Goal: Information Seeking & Learning: Learn about a topic

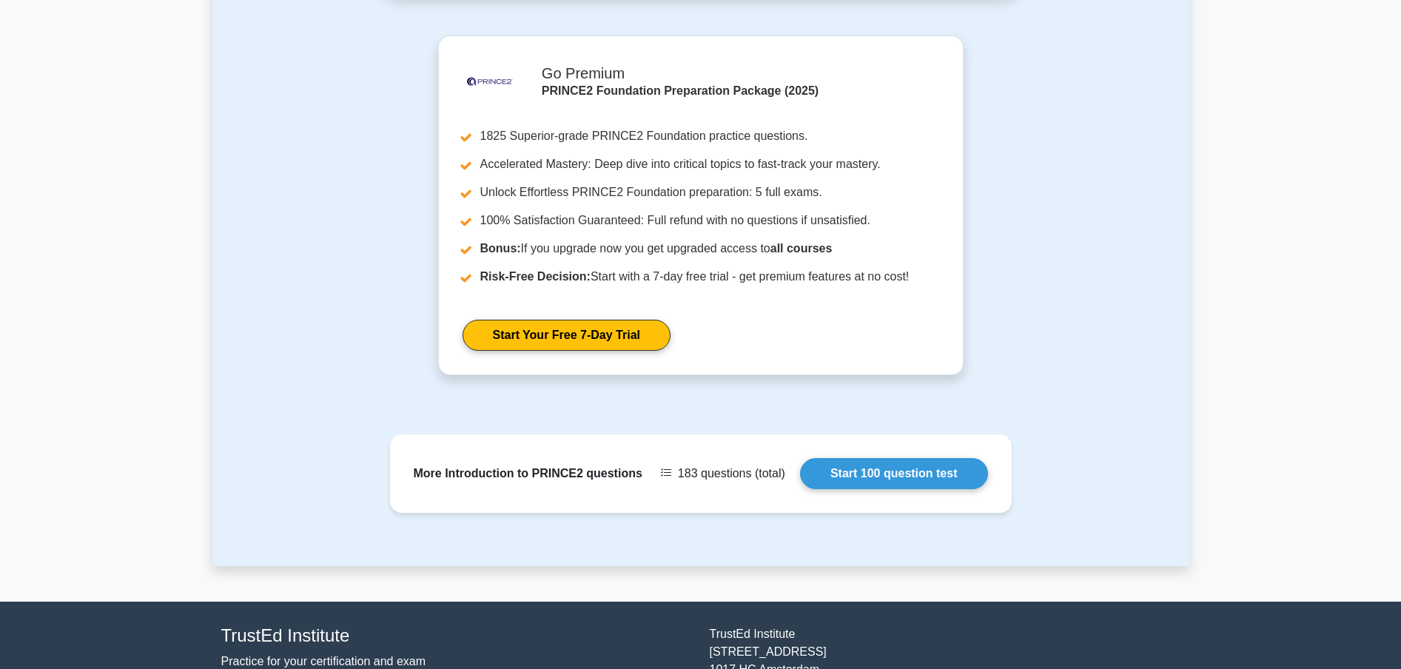
scroll to position [887, 0]
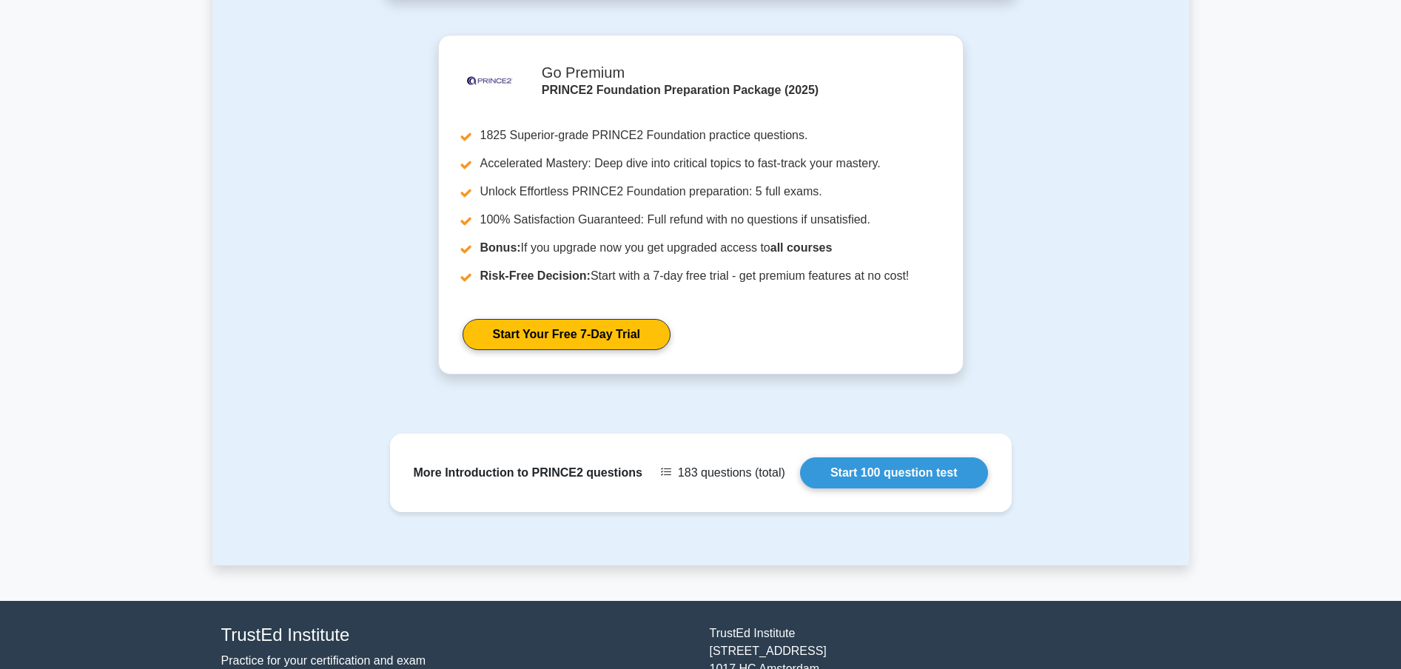
click at [1081, 152] on div ".st0{fill-rule:evenodd;clip-rule:evenodd;fill:#000041;} .st1{fill-rule:evenodd;…" at bounding box center [700, 213] width 977 height 357
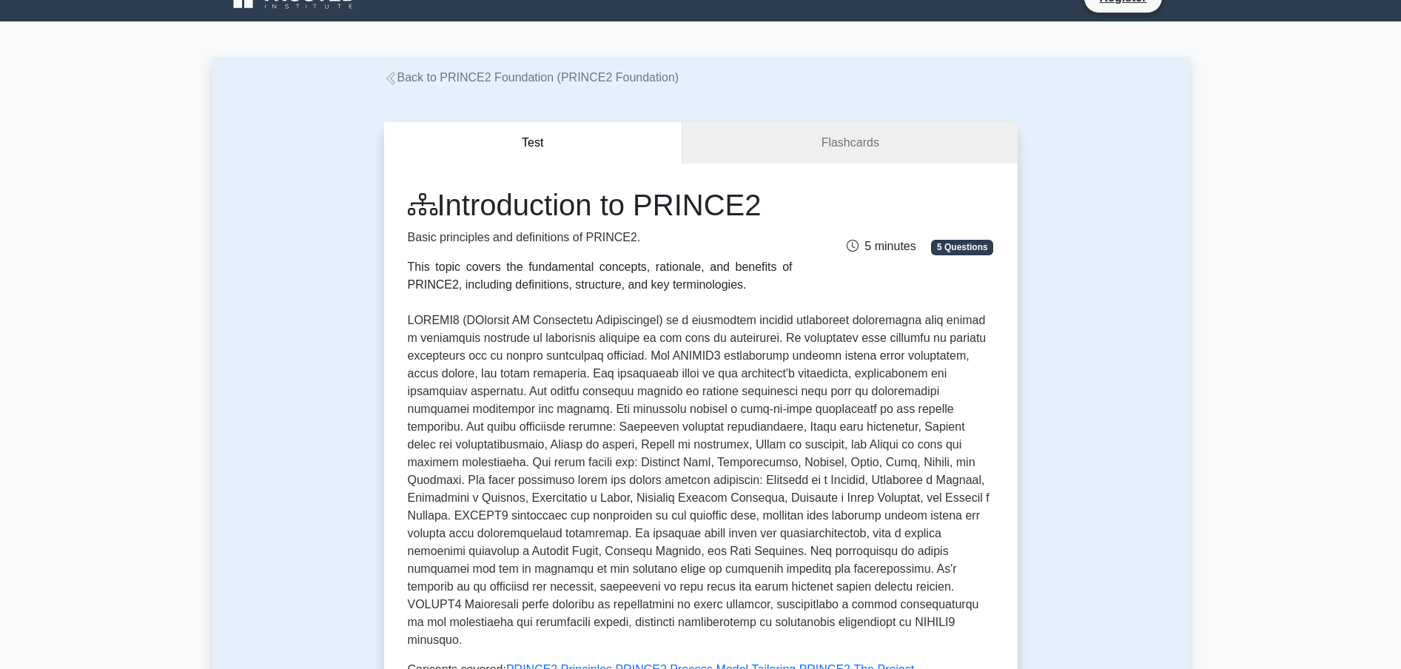
scroll to position [0, 0]
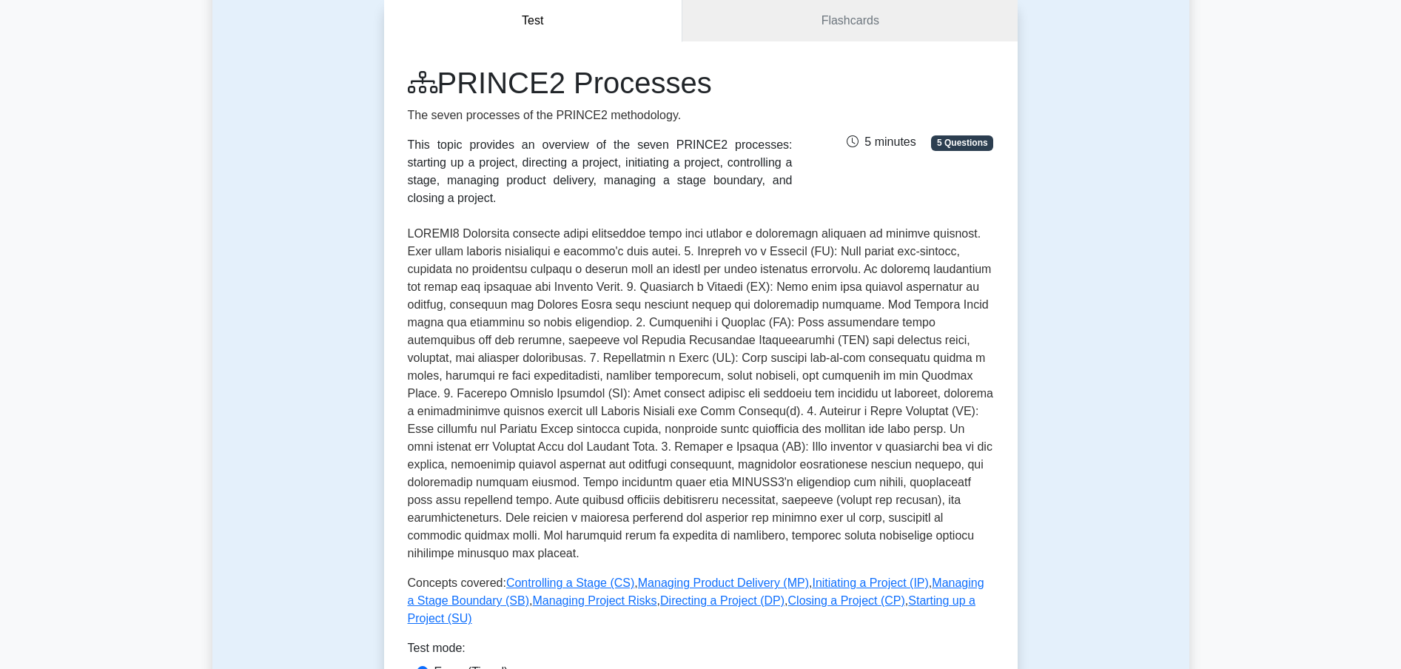
scroll to position [155, 0]
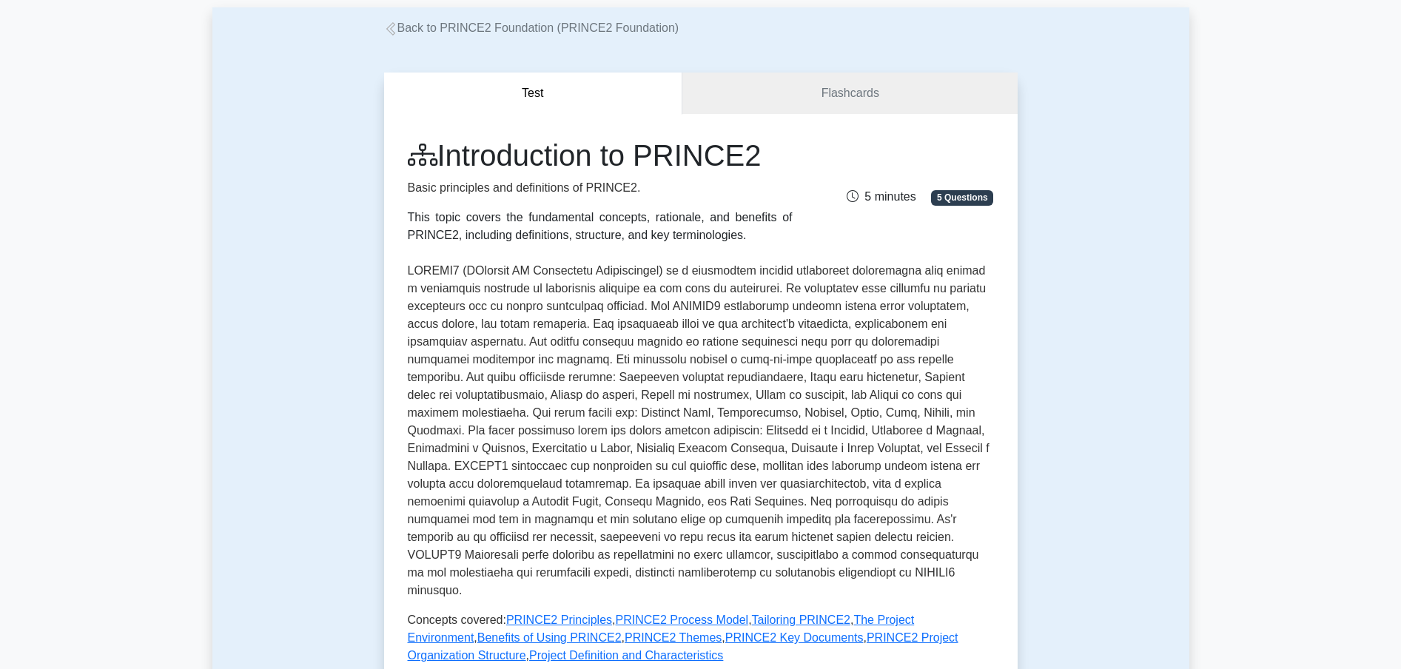
scroll to position [76, 0]
click at [854, 38] on div "Test Flashcards Introduction to PRINCE2 Basic principles and definitions of PRI…" at bounding box center [700, 441] width 651 height 810
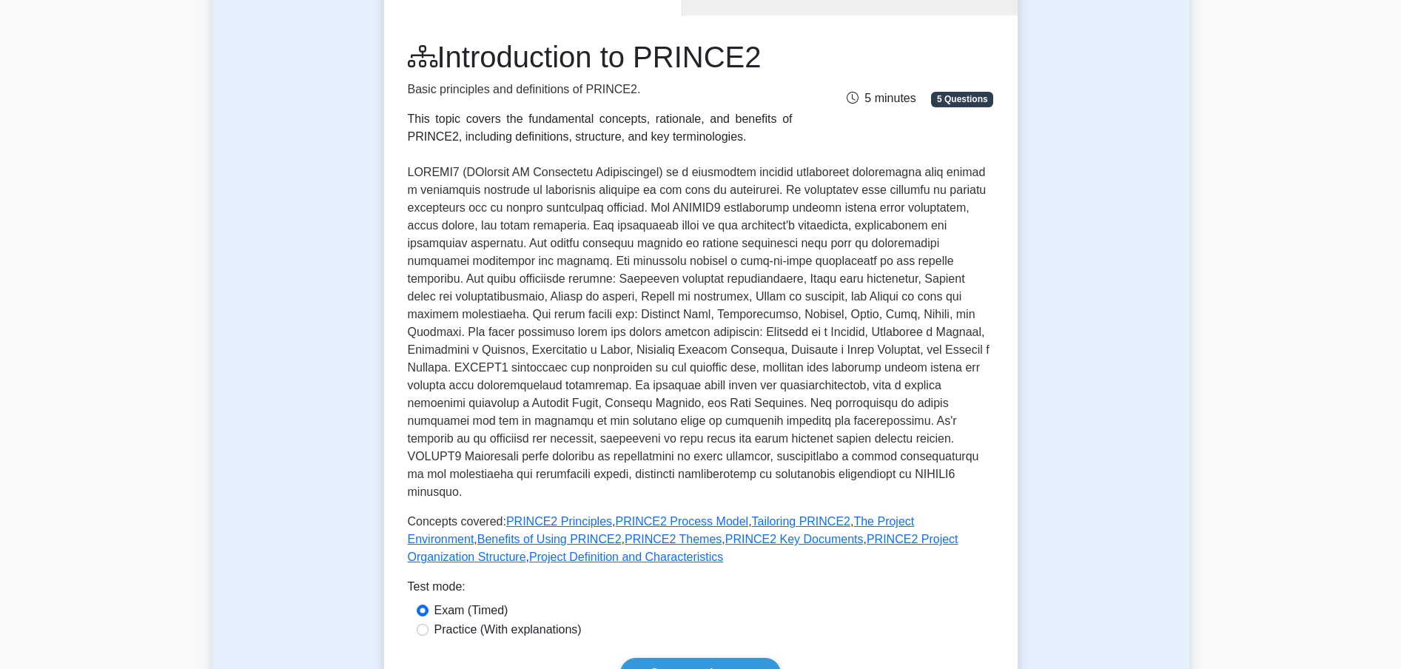
scroll to position [171, 0]
click at [631, 341] on p at bounding box center [701, 331] width 586 height 337
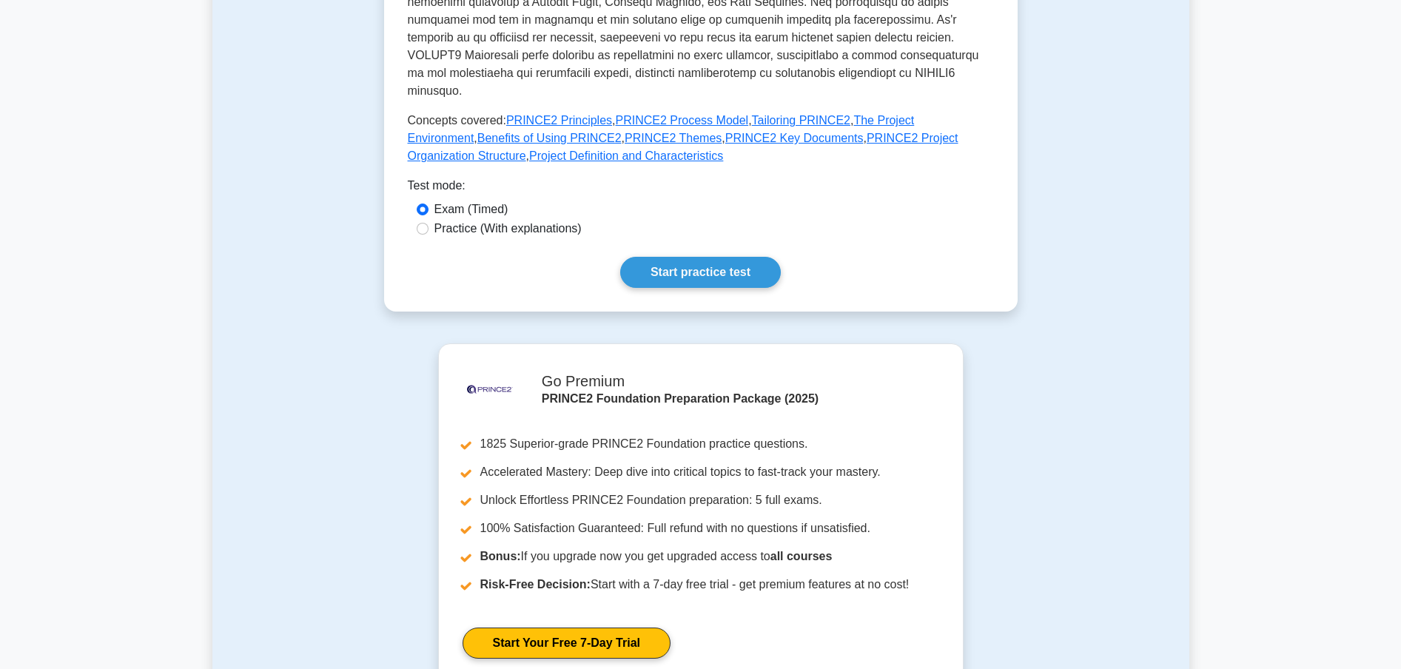
scroll to position [574, 0]
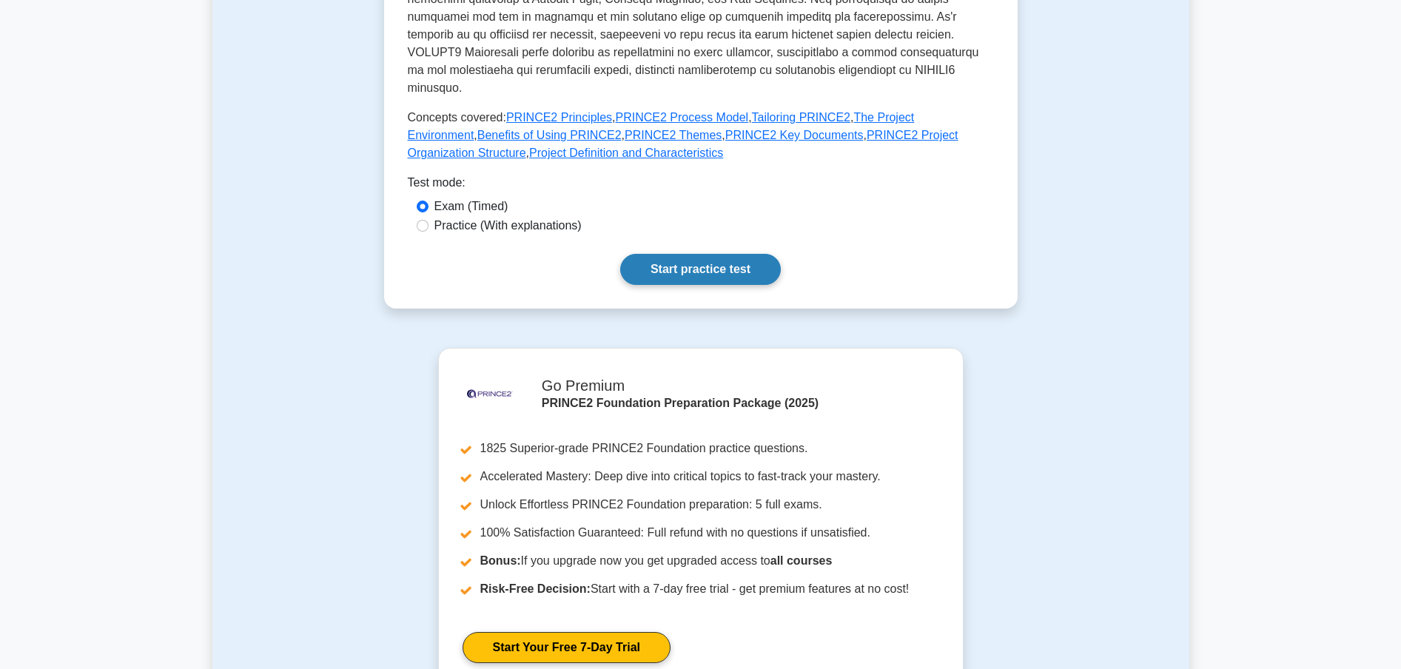
click at [749, 263] on link "Start practice test" at bounding box center [700, 269] width 161 height 31
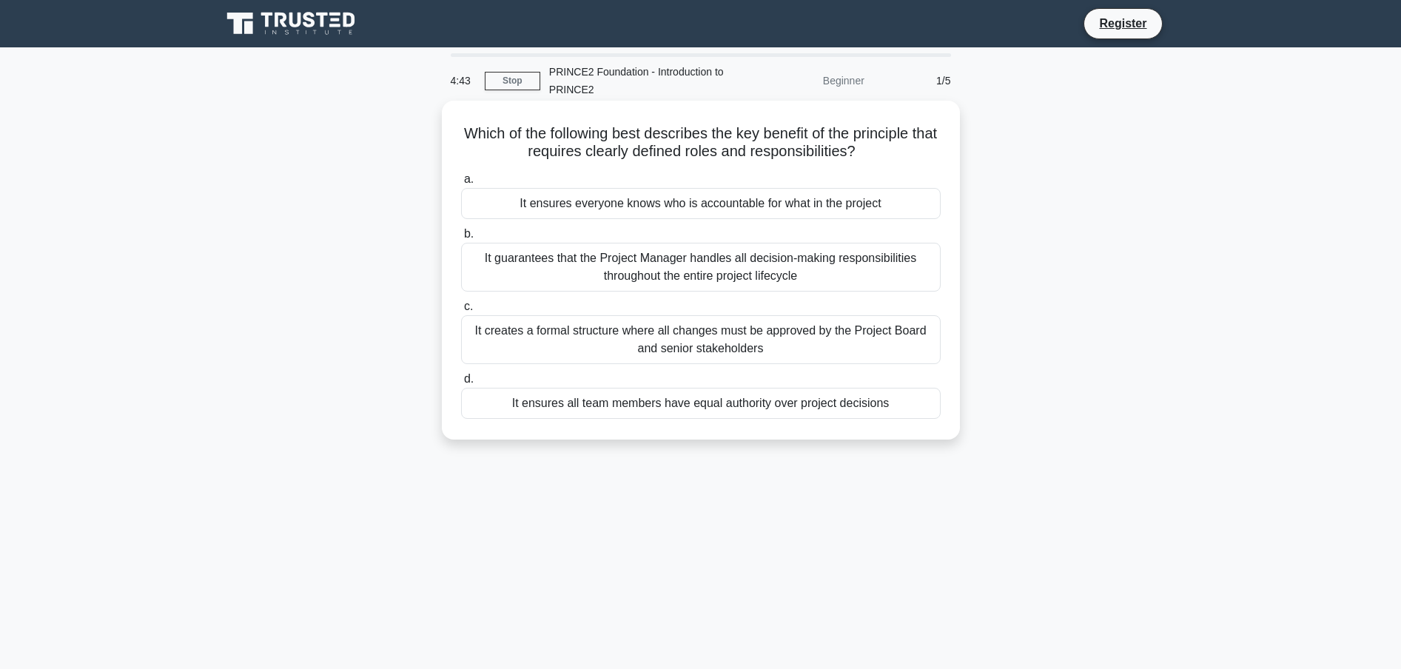
click at [628, 201] on div "It ensures everyone knows who is accountable for what in the project" at bounding box center [701, 203] width 480 height 31
click at [461, 184] on input "a. It ensures everyone knows who is accountable for what in the project" at bounding box center [461, 180] width 0 height 10
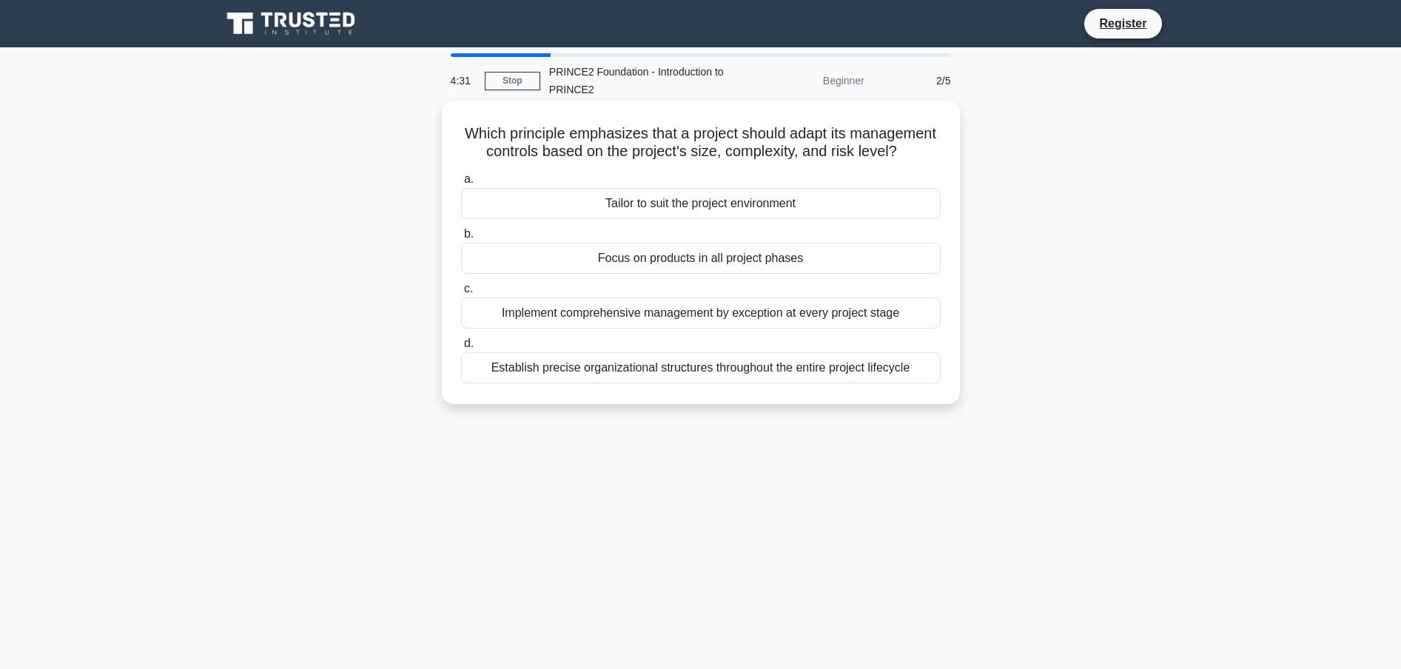
click at [695, 219] on div "Tailor to suit the project environment" at bounding box center [701, 203] width 480 height 31
click at [461, 184] on input "a. Tailor to suit the project environment" at bounding box center [461, 180] width 0 height 10
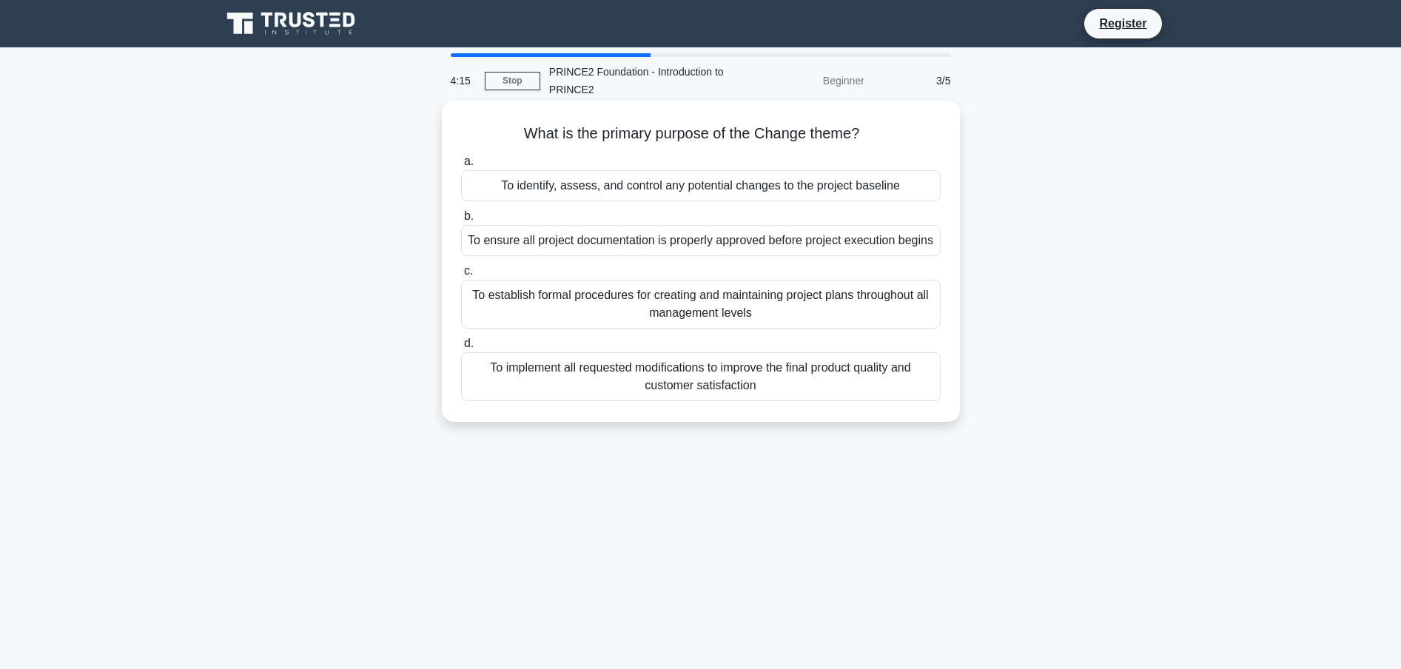
click at [608, 184] on div "To identify, assess, and control any potential changes to the project baseline" at bounding box center [701, 185] width 480 height 31
click at [461, 167] on input "a. To identify, assess, and control any potential changes to the project baseli…" at bounding box center [461, 162] width 0 height 10
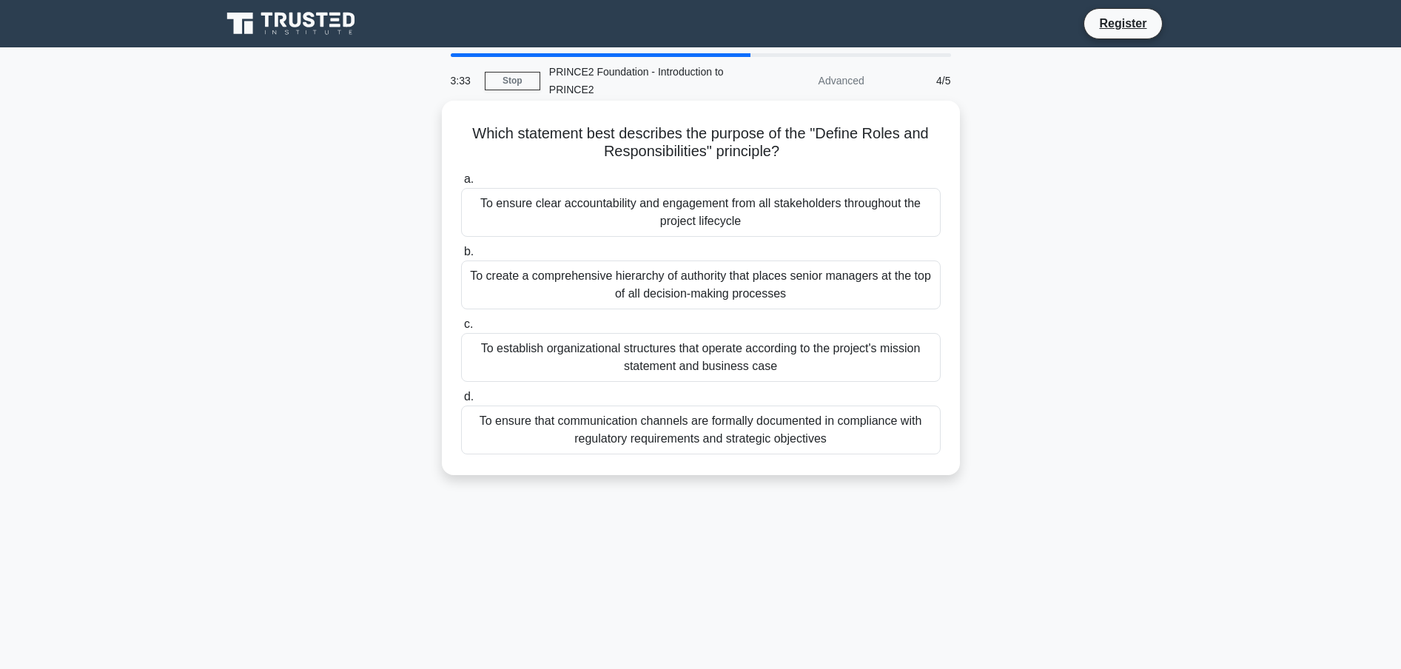
click at [662, 360] on div "To establish organizational structures that operate according to the project's …" at bounding box center [701, 357] width 480 height 49
click at [461, 329] on input "c. To establish organizational structures that operate according to the project…" at bounding box center [461, 325] width 0 height 10
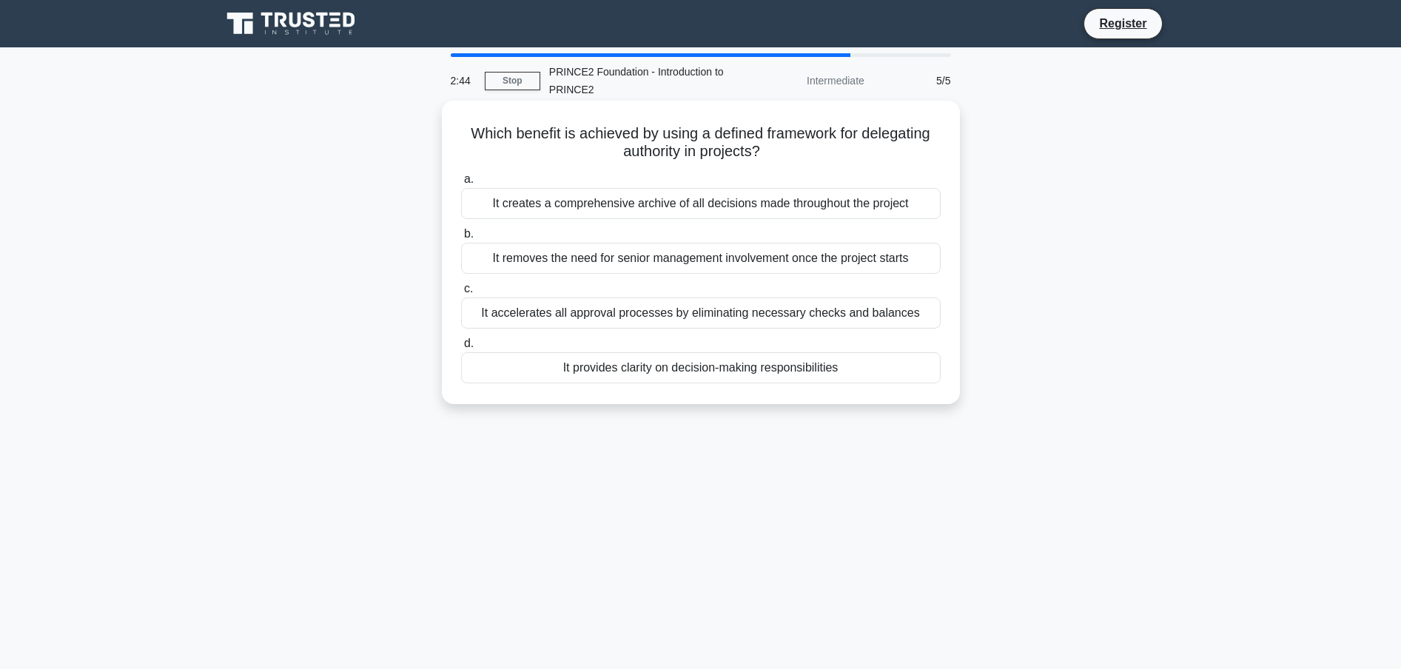
click at [521, 267] on div "It removes the need for senior management involvement once the project starts" at bounding box center [701, 258] width 480 height 31
click at [461, 239] on input "b. It removes the need for senior management involvement once the project starts" at bounding box center [461, 234] width 0 height 10
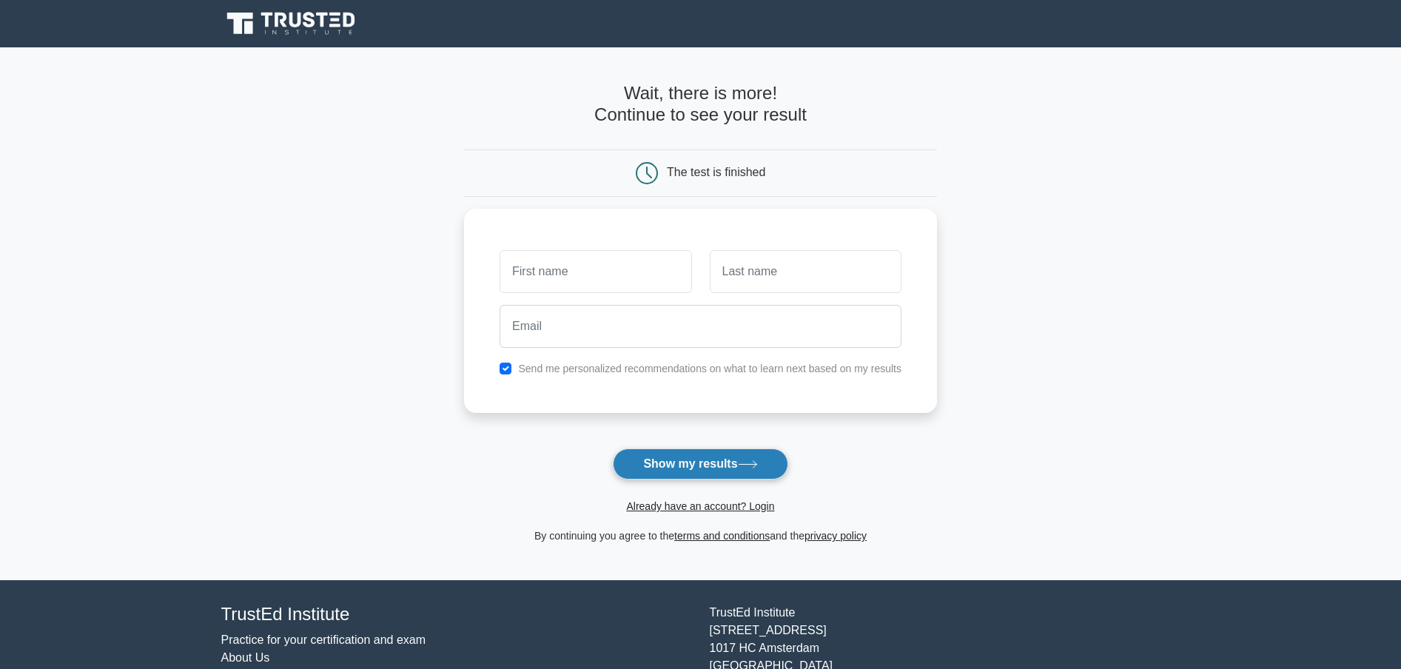
click at [730, 474] on button "Show my results" at bounding box center [700, 463] width 175 height 31
click at [699, 504] on link "Already have an account? Login" at bounding box center [700, 506] width 148 height 12
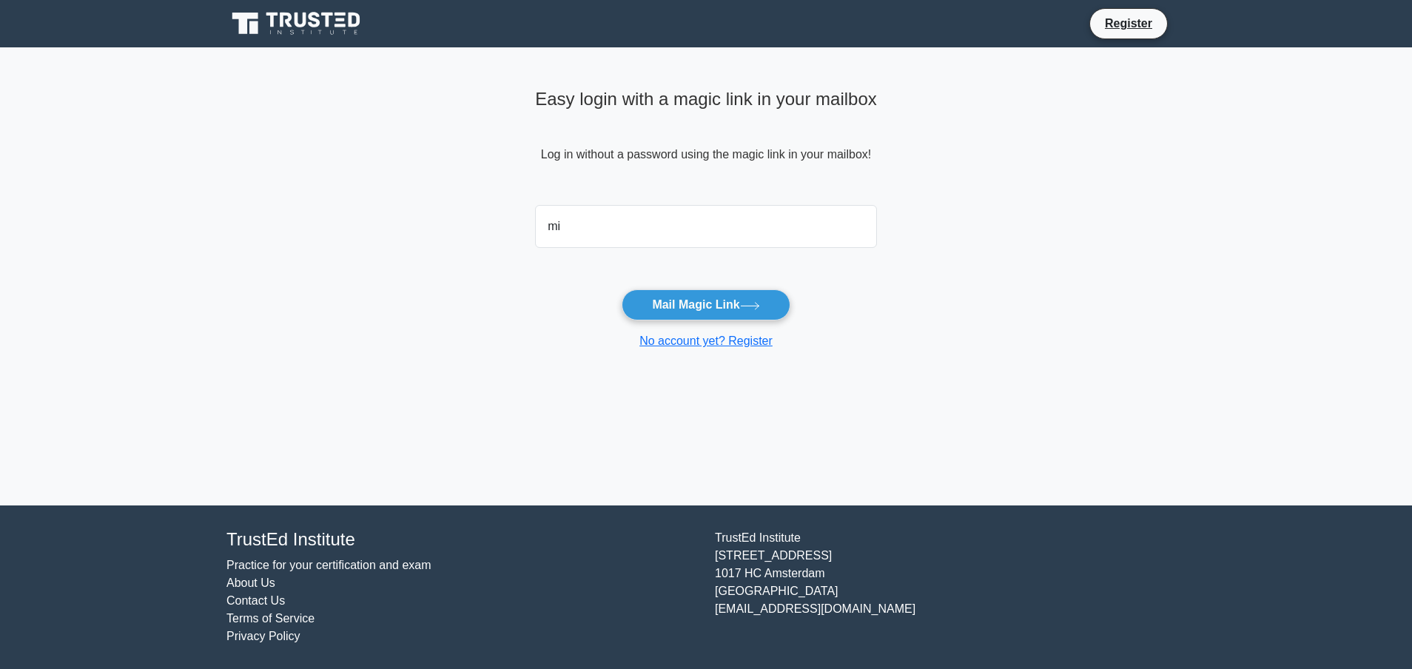
type input "[EMAIL_ADDRESS][PERSON_NAME][DOMAIN_NAME]"
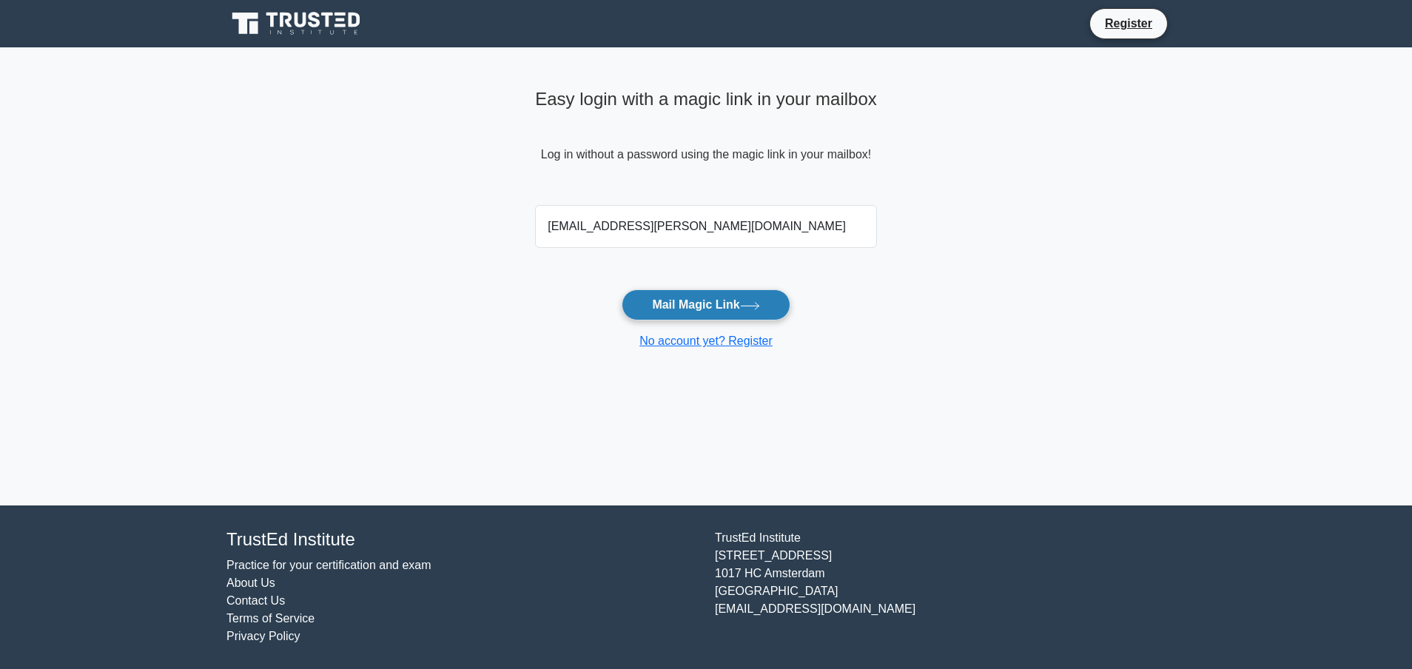
click at [689, 302] on button "Mail Magic Link" at bounding box center [706, 304] width 168 height 31
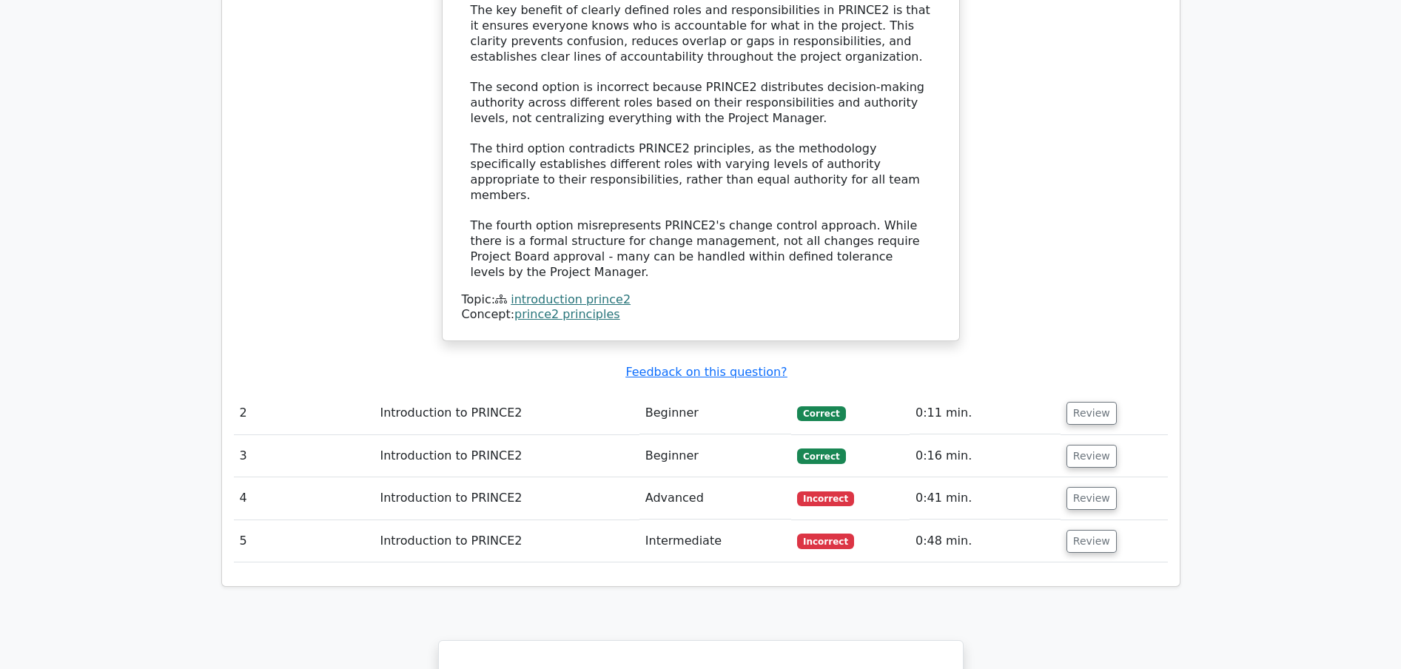
scroll to position [1559, 0]
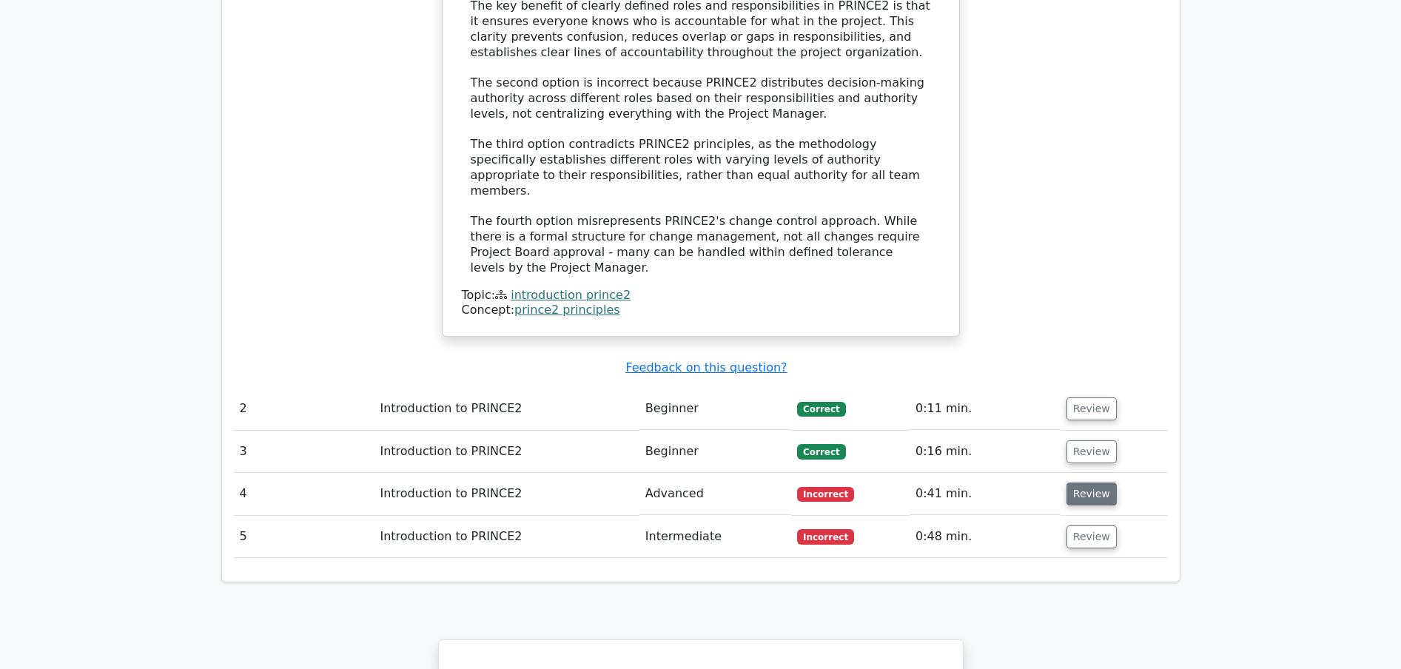
click at [1104, 483] on button "Review" at bounding box center [1091, 494] width 50 height 23
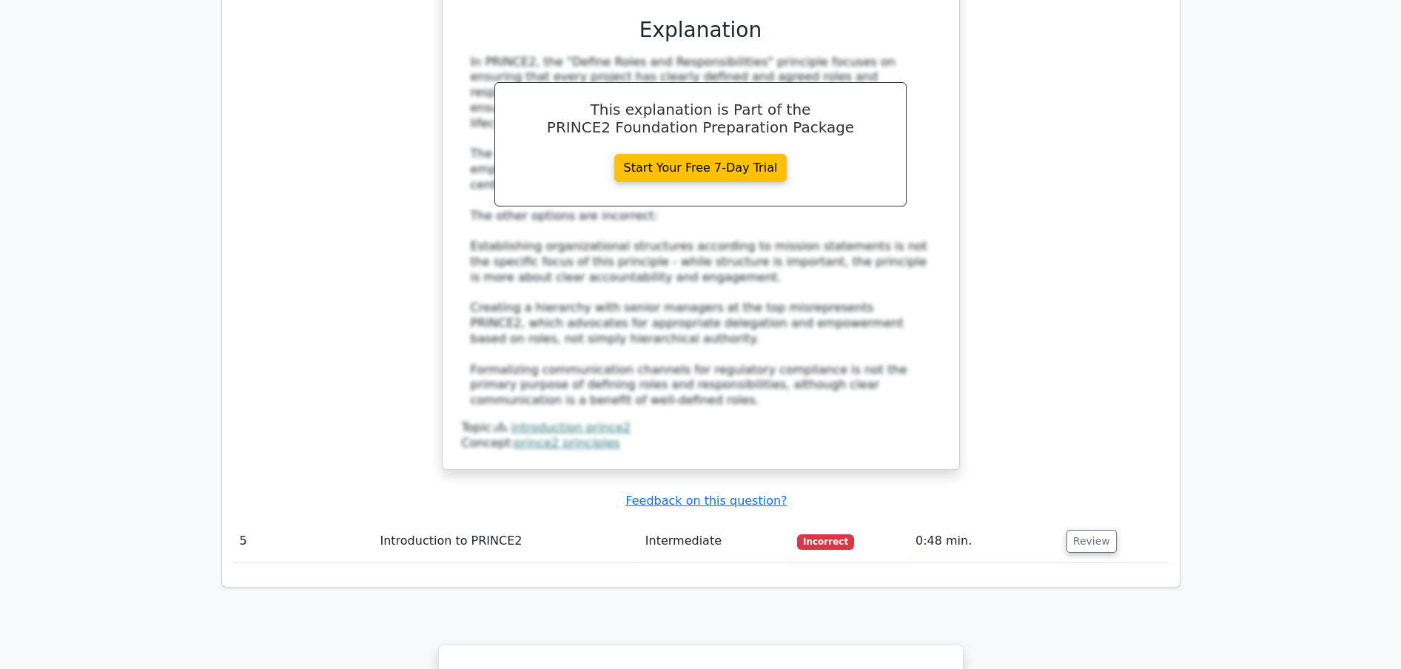
scroll to position [2403, 0]
click at [1086, 529] on button "Review" at bounding box center [1091, 540] width 50 height 23
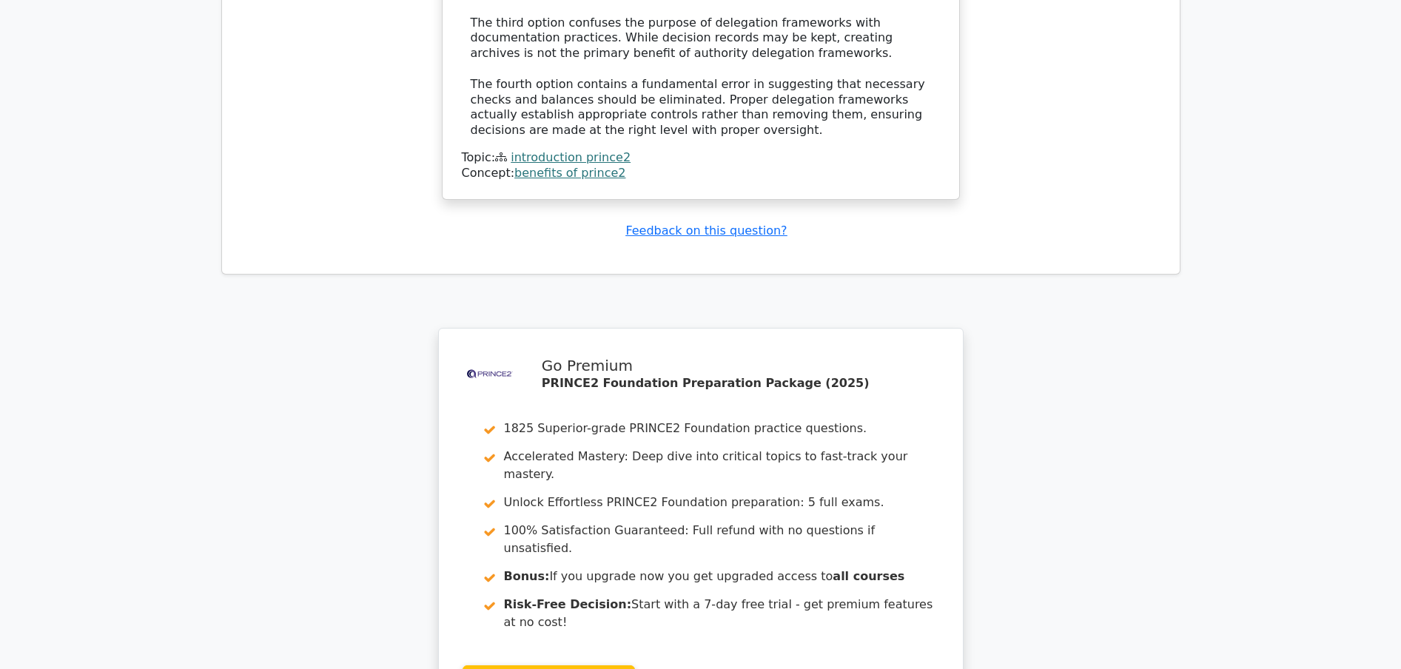
scroll to position [3628, 0]
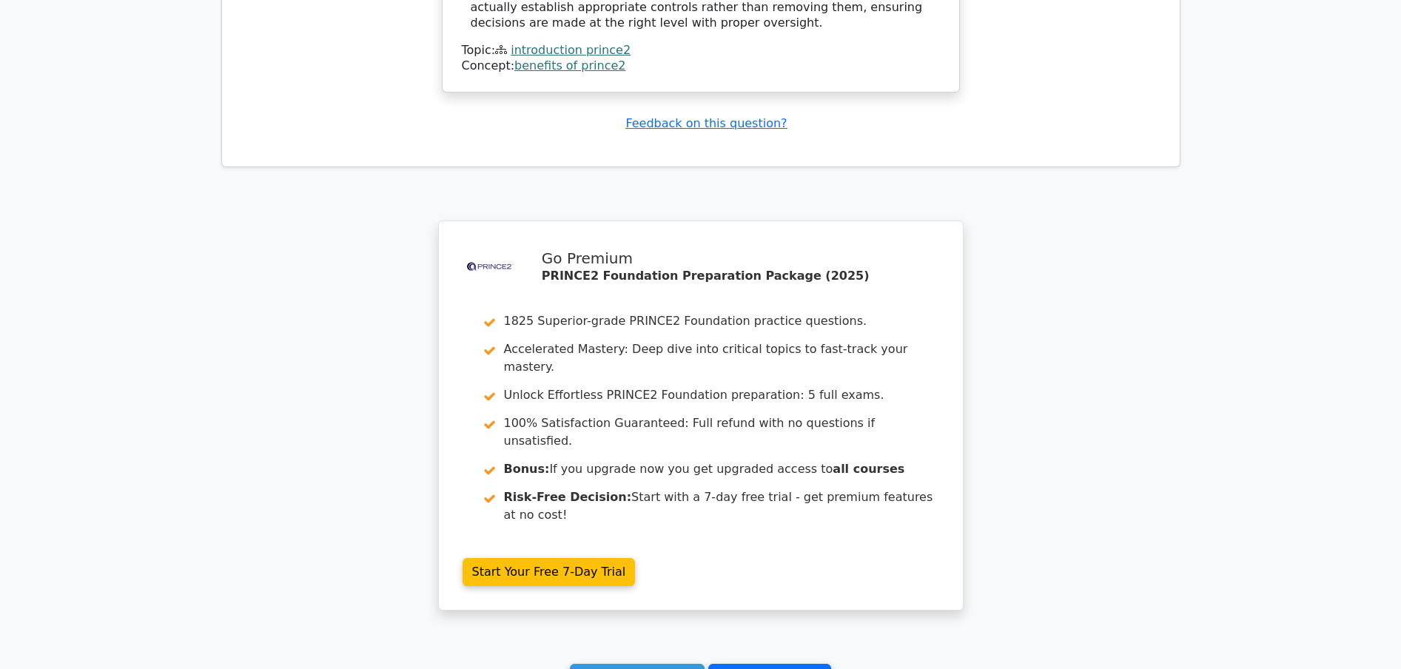
click at [774, 664] on link "Go to your profile" at bounding box center [769, 678] width 123 height 28
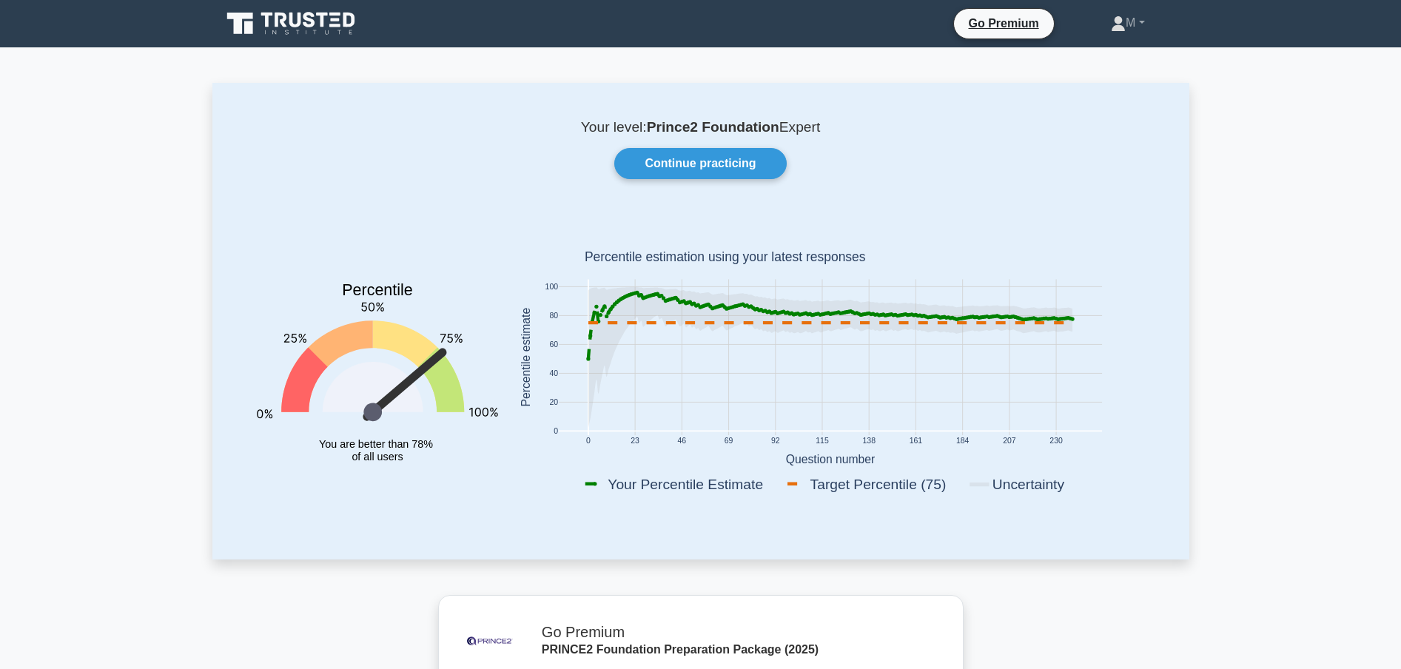
click at [306, 16] on icon at bounding box center [309, 20] width 12 height 16
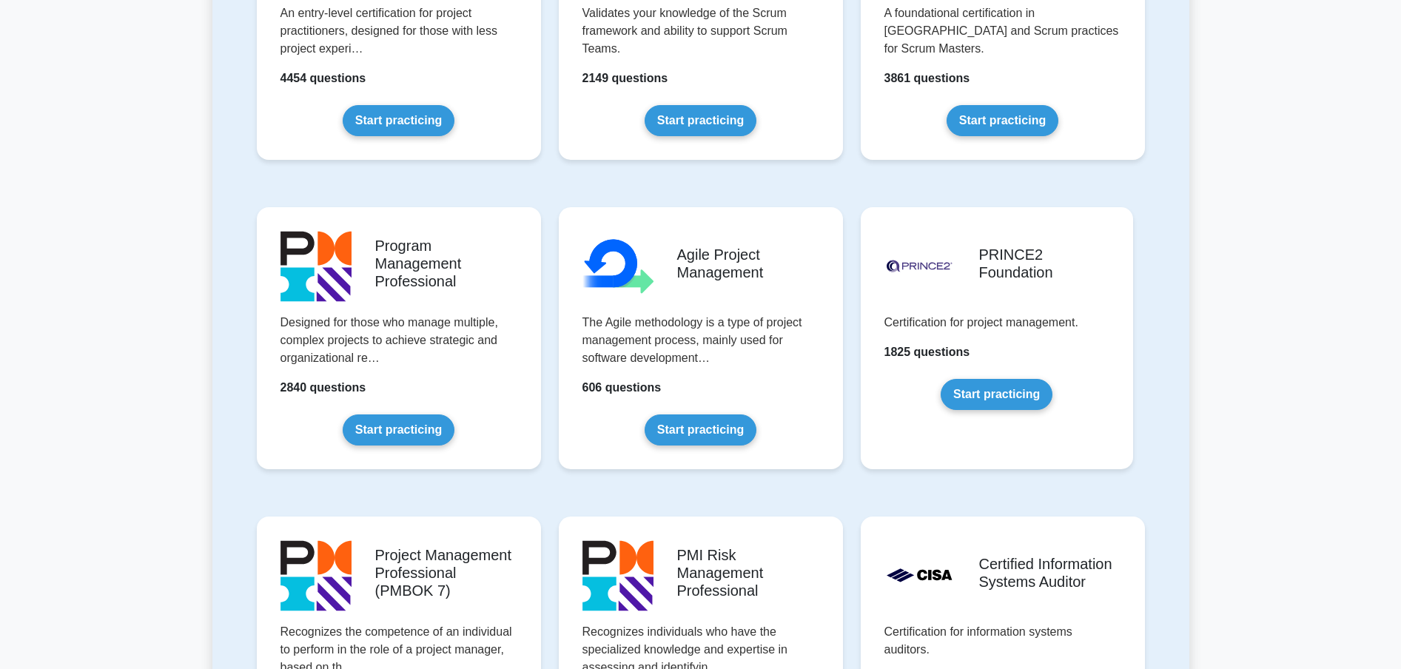
scroll to position [759, 0]
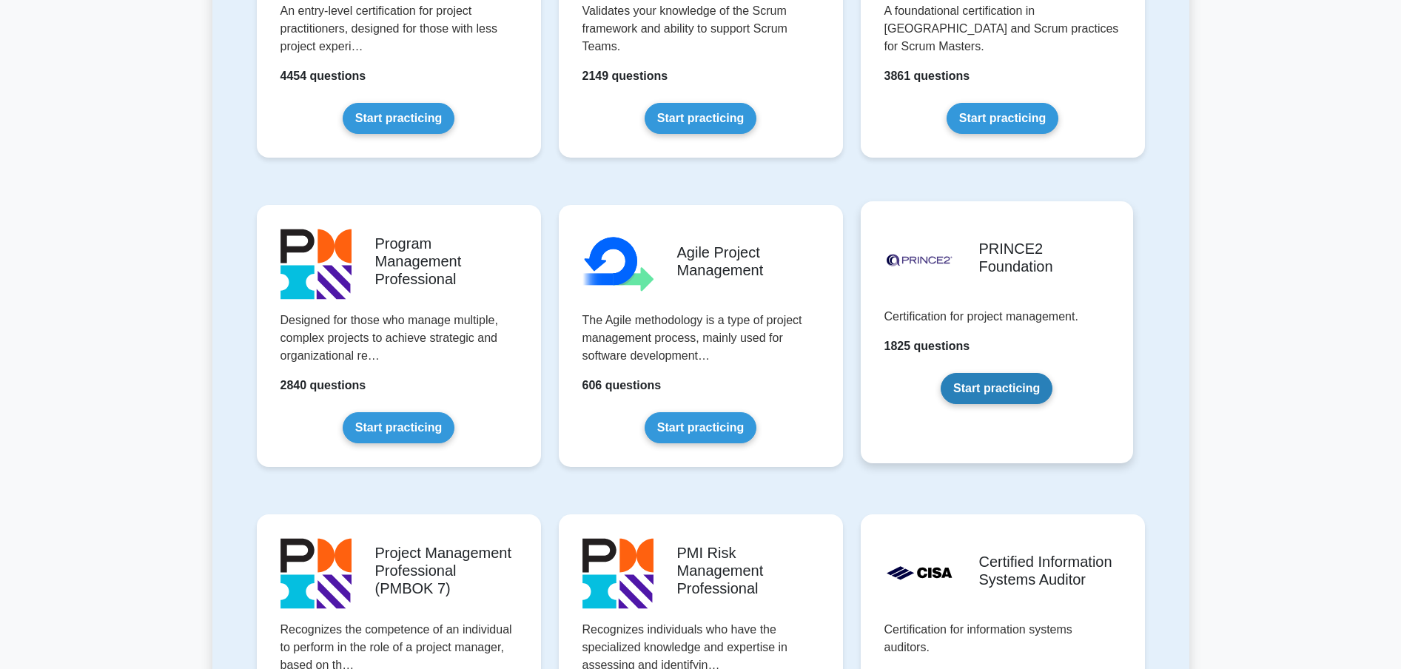
click at [995, 373] on link "Start practicing" at bounding box center [997, 388] width 112 height 31
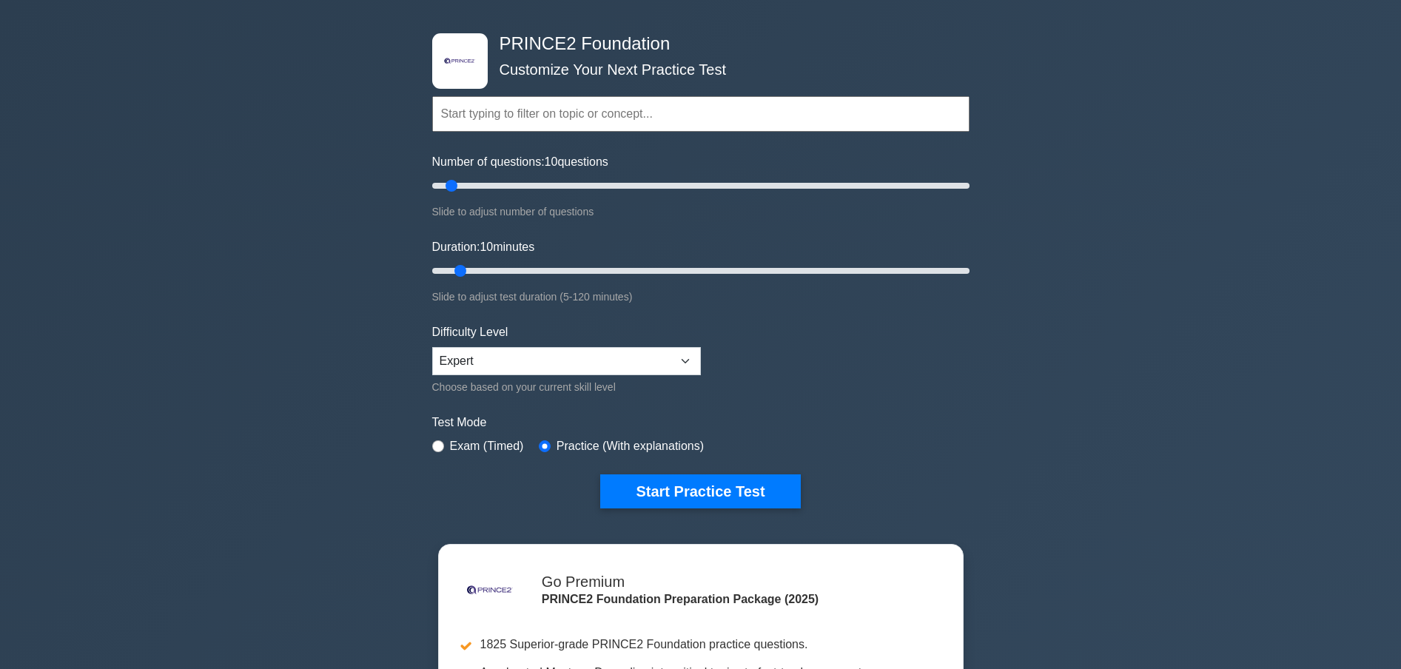
scroll to position [44, 0]
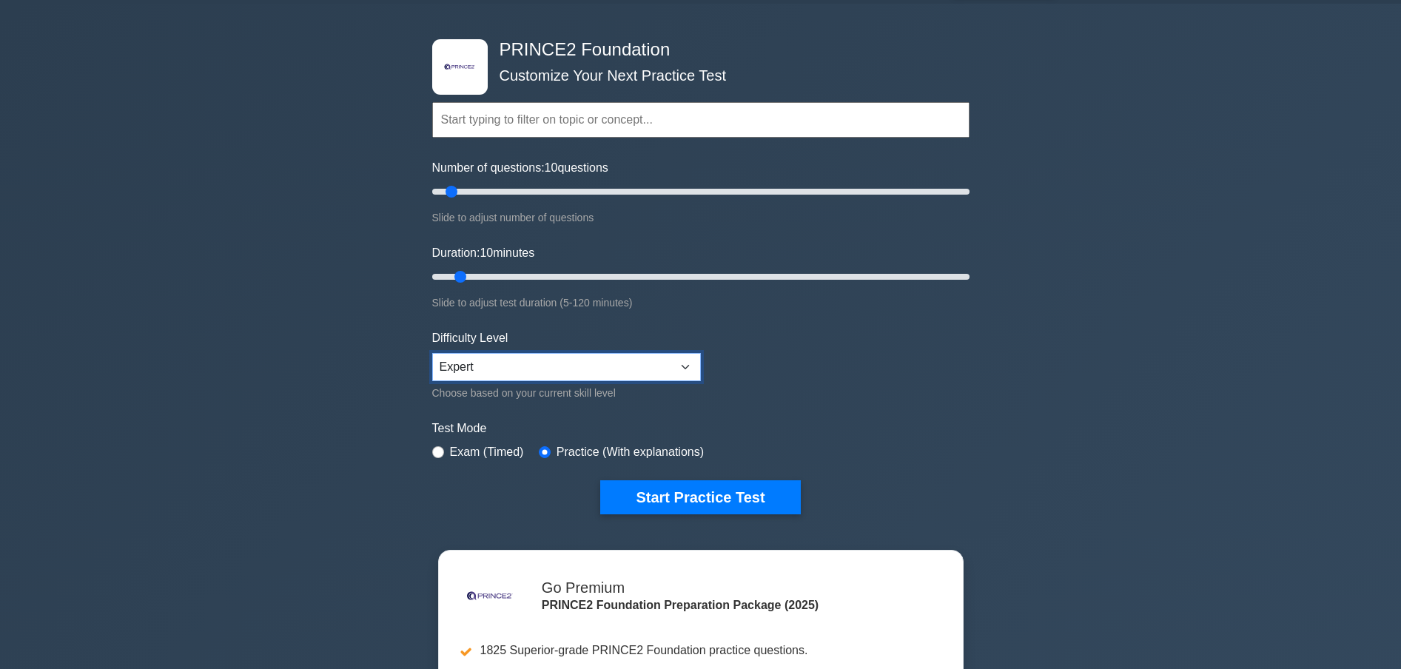
click at [690, 357] on select "Beginner Intermediate Expert" at bounding box center [566, 367] width 269 height 28
click at [913, 446] on div "Test Mode Exam (Timed) Practice (With explanations)" at bounding box center [700, 441] width 537 height 43
click at [518, 190] on input "Number of questions: 35 questions" at bounding box center [700, 192] width 537 height 18
click at [555, 187] on input "Number of questions: 50 questions" at bounding box center [700, 192] width 537 height 18
click at [571, 189] on input "Number of questions: 55 questions" at bounding box center [700, 192] width 537 height 18
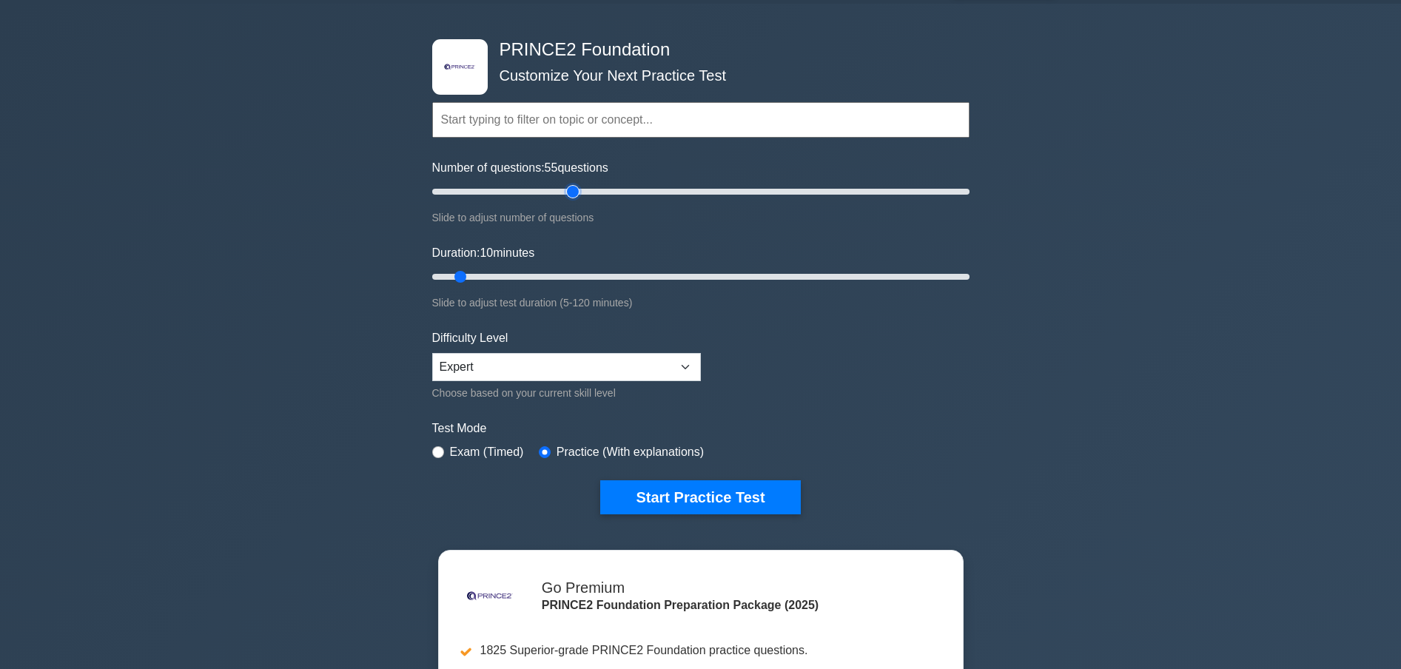
click at [577, 189] on input "Number of questions: 55 questions" at bounding box center [700, 192] width 537 height 18
type input "60"
click at [582, 189] on input "Number of questions: 60 questions" at bounding box center [700, 192] width 537 height 18
click at [586, 275] on input "Duration: 35 minutes" at bounding box center [700, 277] width 537 height 18
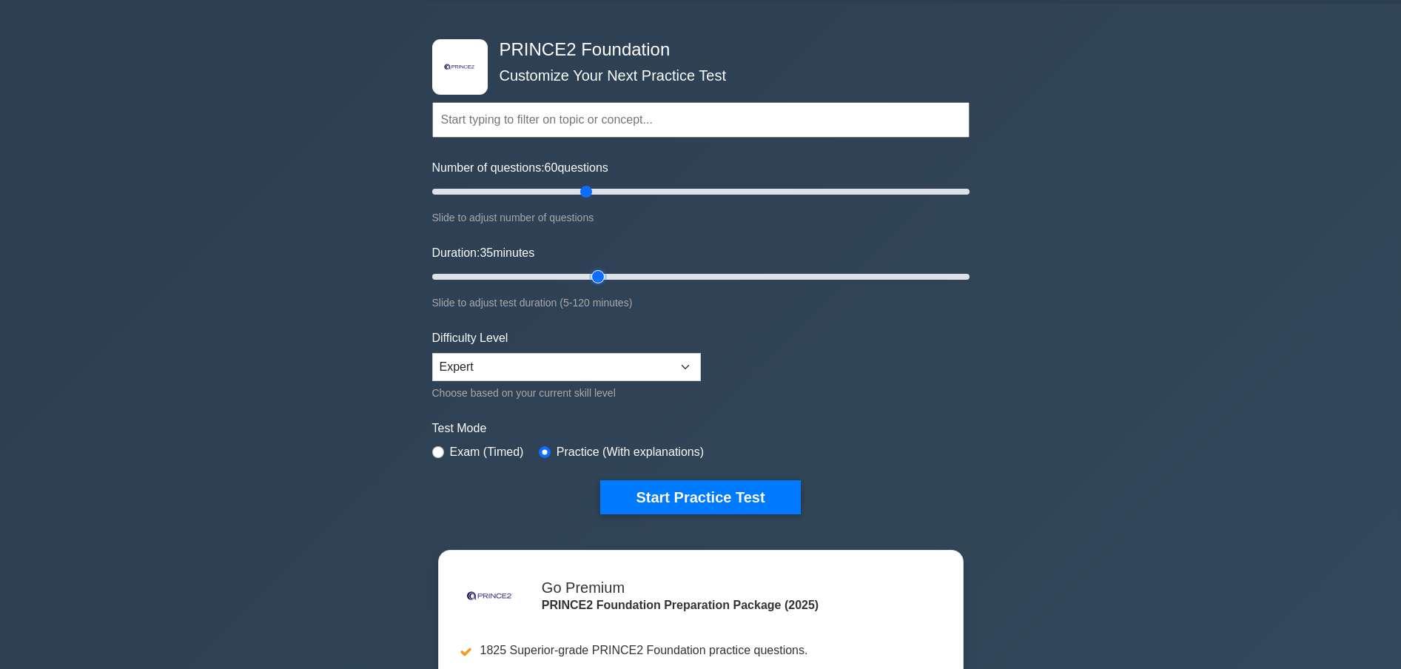
click at [599, 275] on input "Duration: 35 minutes" at bounding box center [700, 277] width 537 height 18
click at [655, 282] on input "Duration: 40 minutes" at bounding box center [700, 277] width 537 height 18
click at [677, 276] on input "Duration: 55 minutes" at bounding box center [700, 277] width 537 height 18
type input "60"
click at [689, 275] on input "Duration: 55 minutes" at bounding box center [700, 277] width 537 height 18
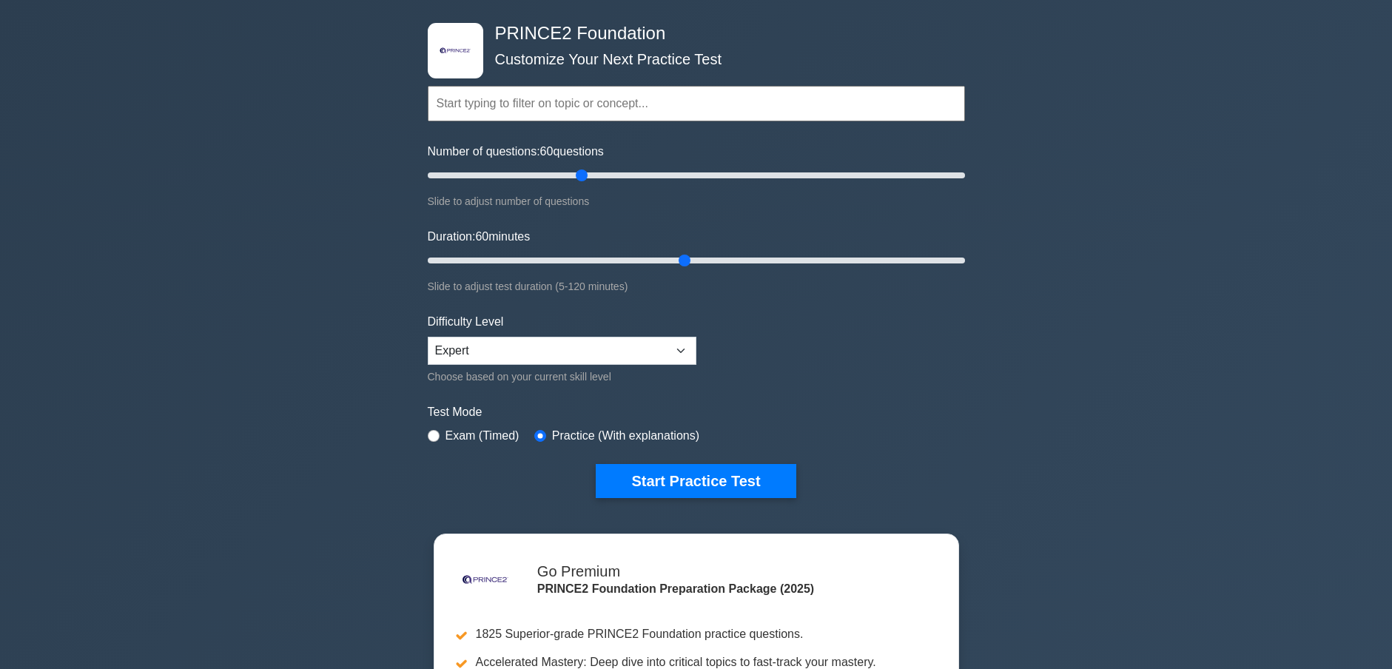
scroll to position [59, 0]
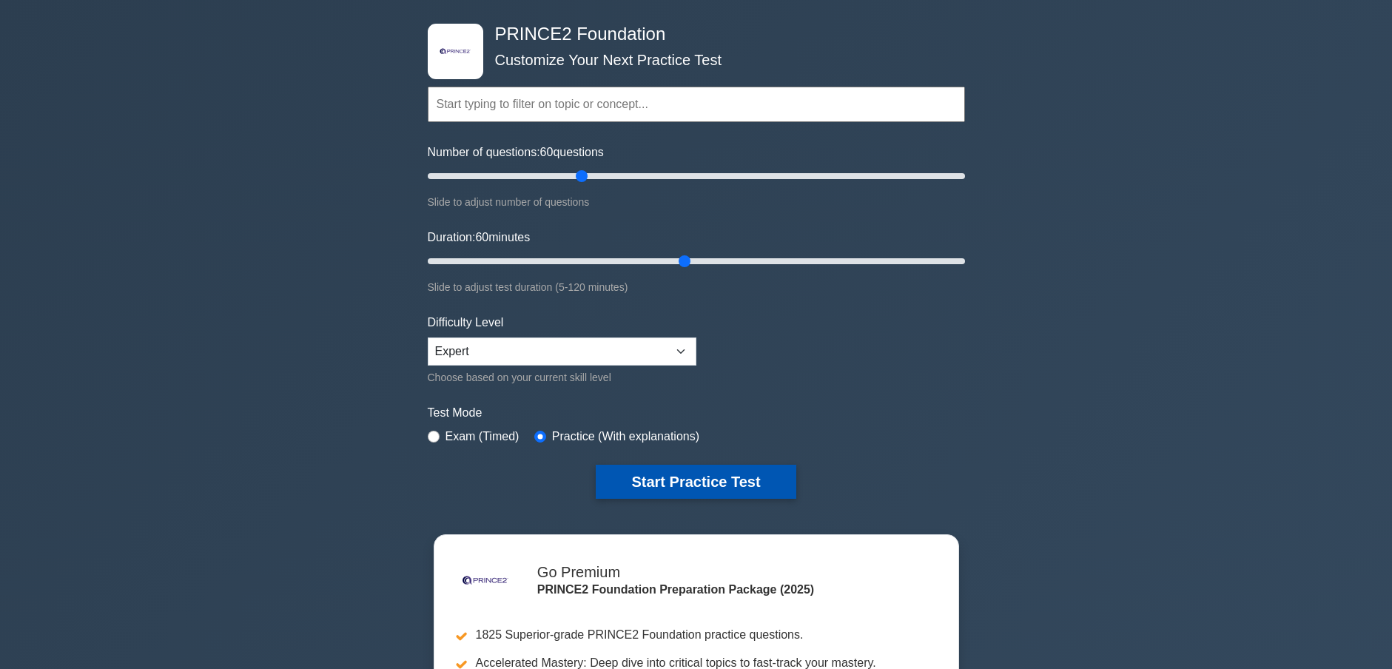
click at [702, 479] on button "Start Practice Test" at bounding box center [696, 482] width 200 height 34
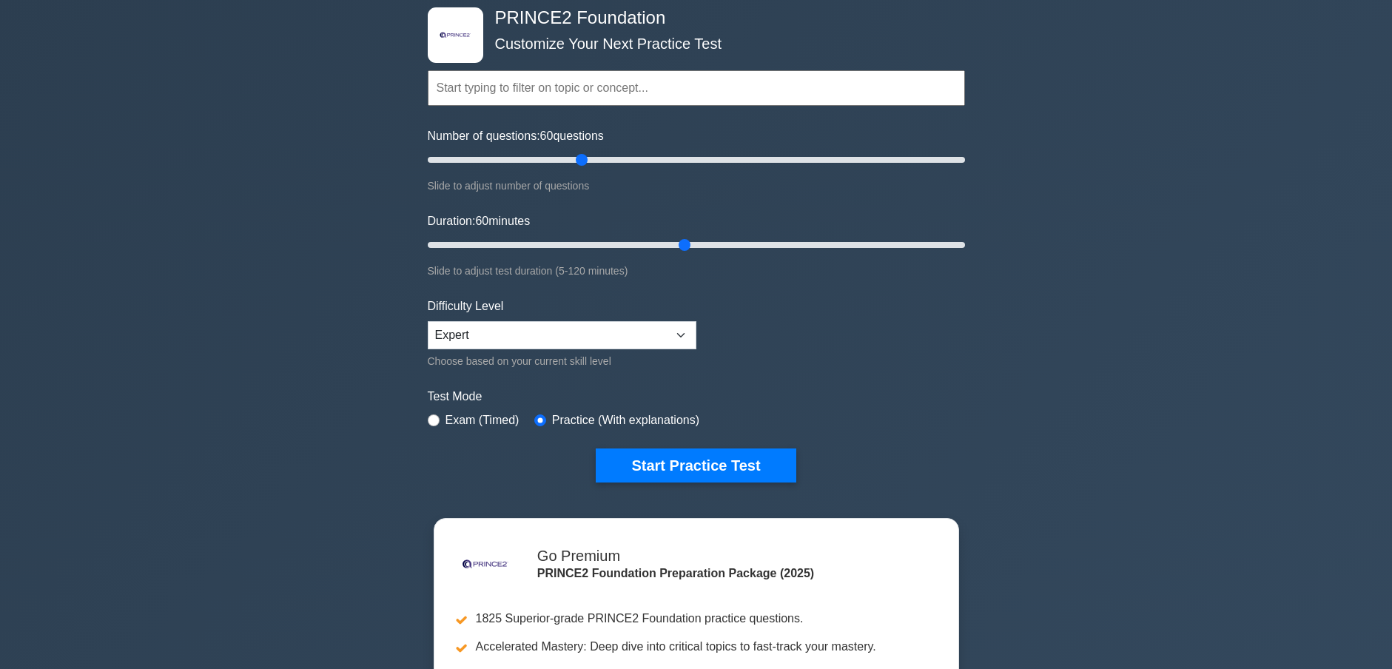
scroll to position [0, 0]
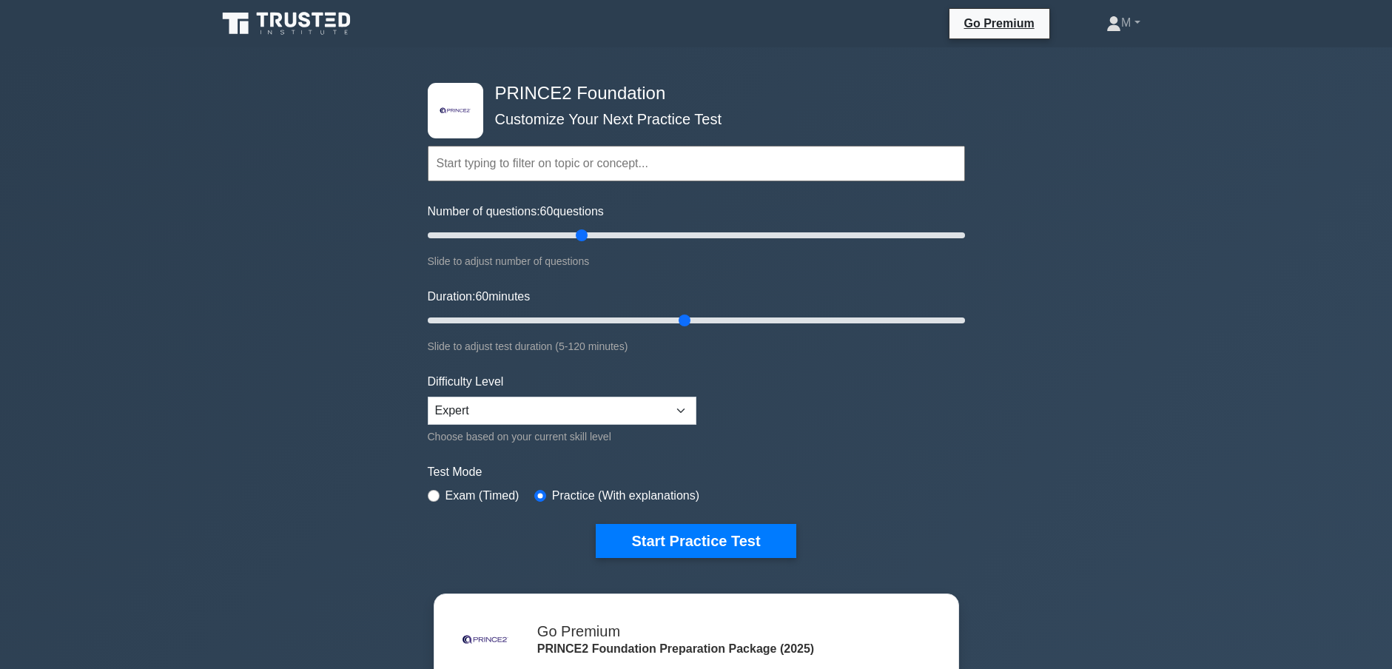
click at [550, 89] on h4 "PRINCE2 Foundation" at bounding box center [690, 93] width 403 height 21
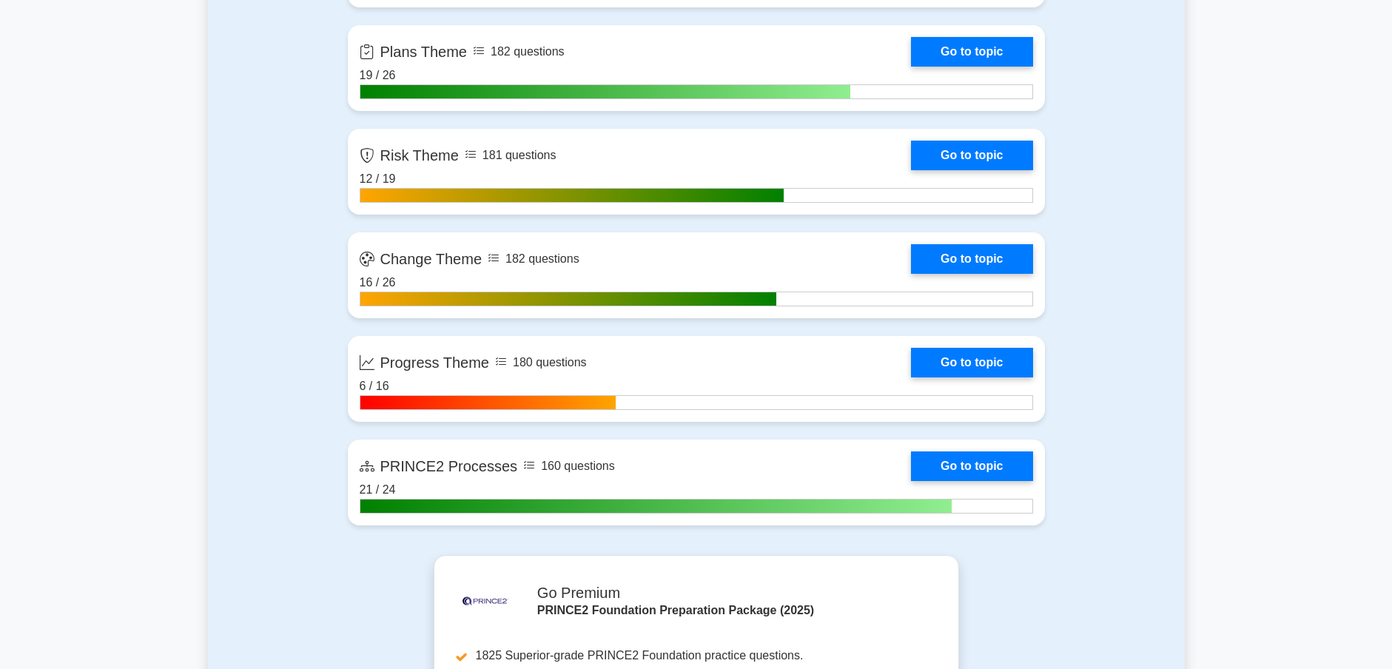
scroll to position [1573, 0]
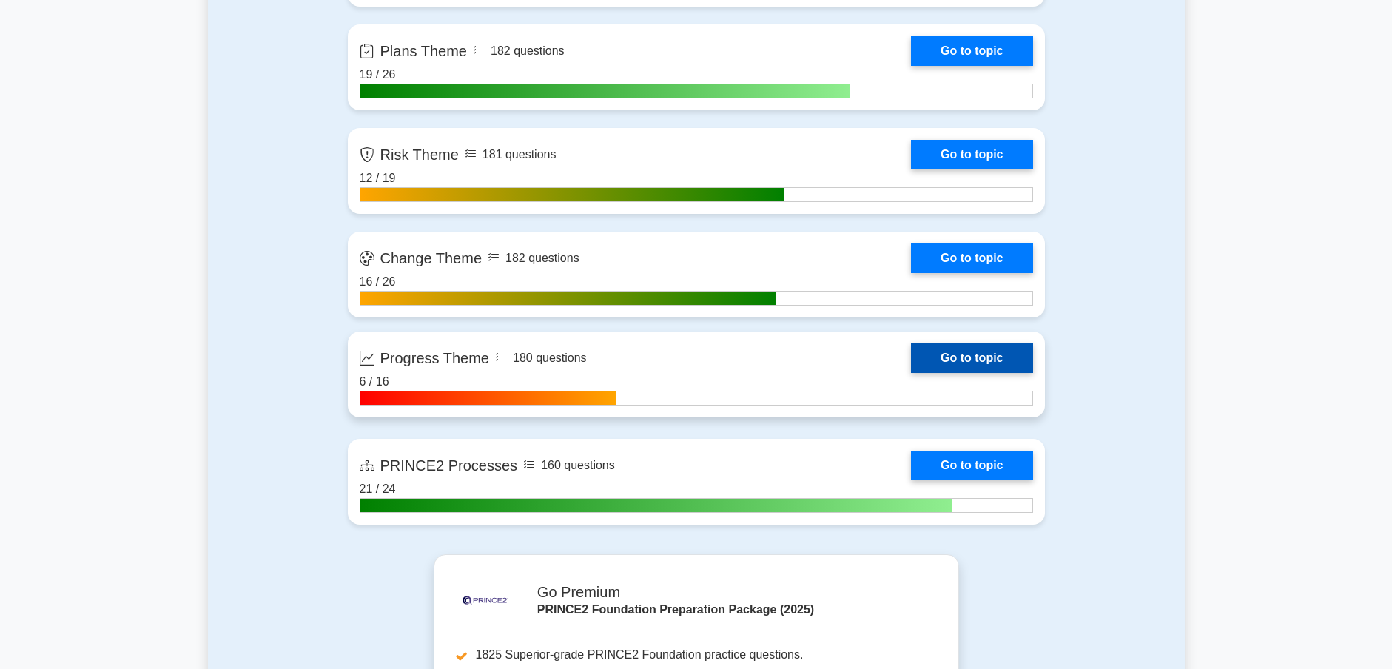
click at [946, 355] on link "Go to topic" at bounding box center [971, 358] width 121 height 30
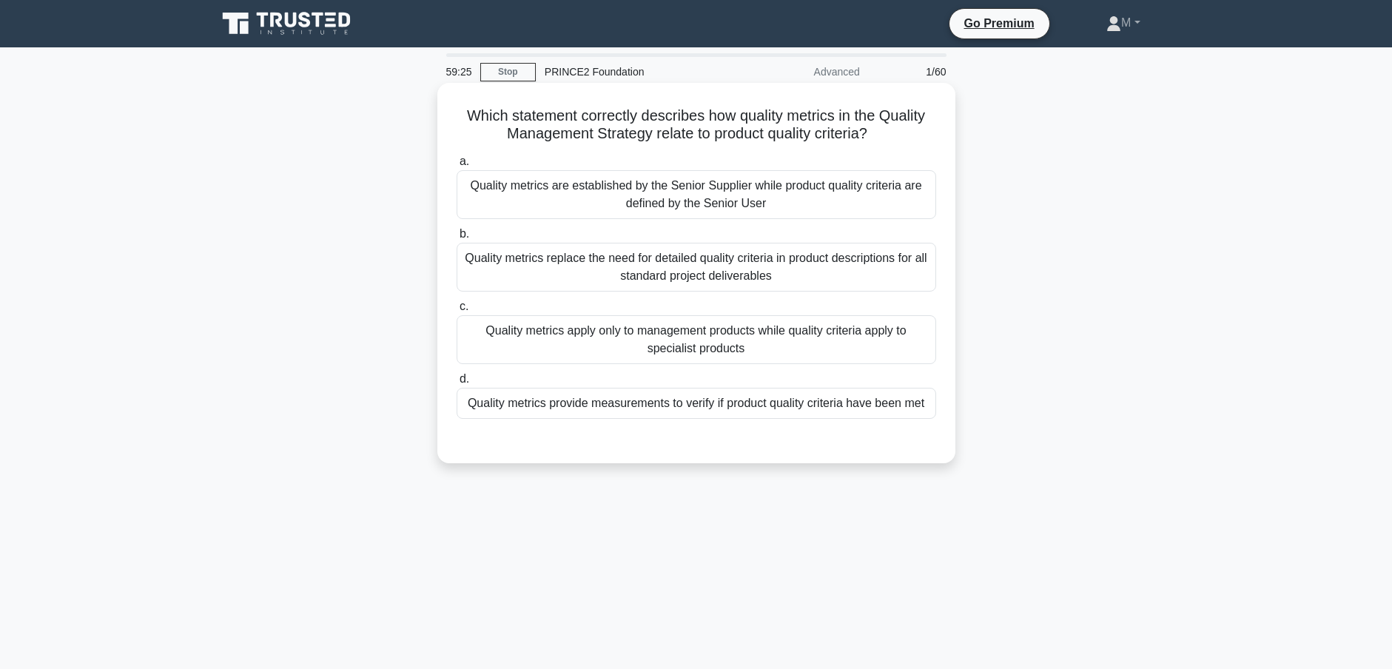
click at [743, 206] on div "Quality metrics are established by the Senior Supplier while product quality cr…" at bounding box center [697, 194] width 480 height 49
click at [457, 167] on input "a. Quality metrics are established by the Senior Supplier while product quality…" at bounding box center [457, 162] width 0 height 10
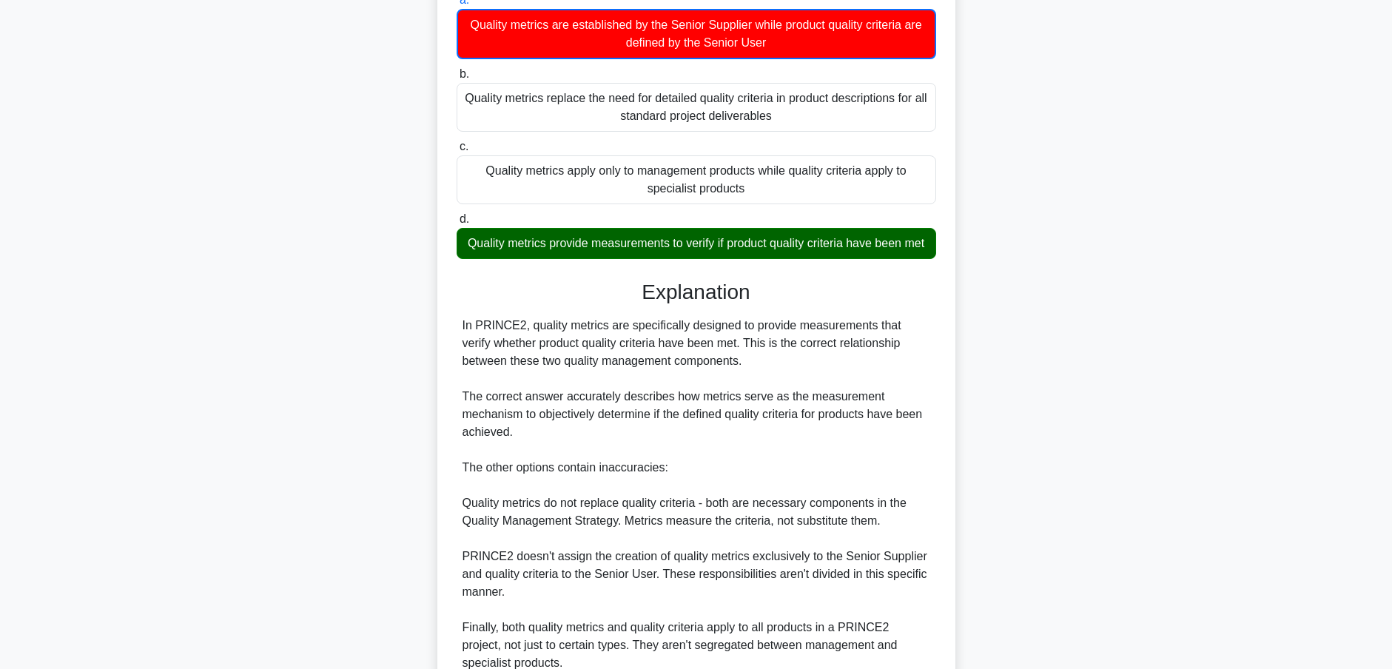
scroll to position [317, 0]
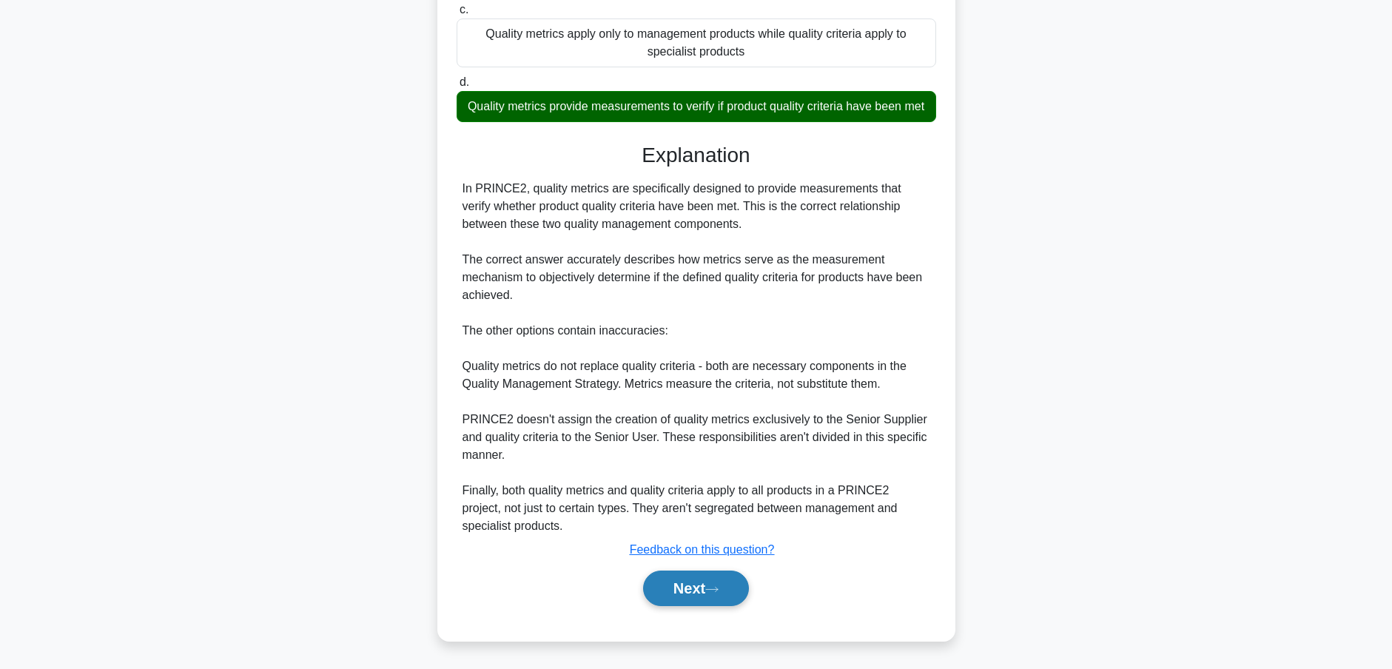
click at [702, 579] on button "Next" at bounding box center [696, 589] width 106 height 36
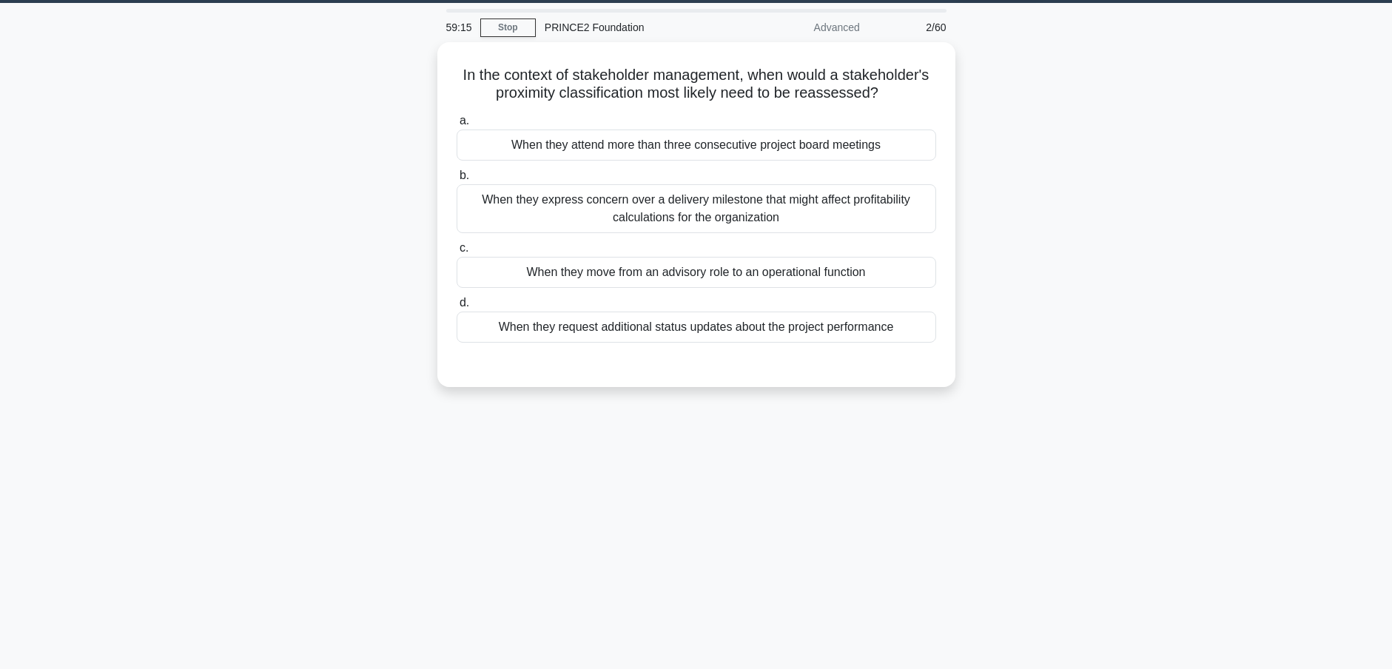
scroll to position [56, 0]
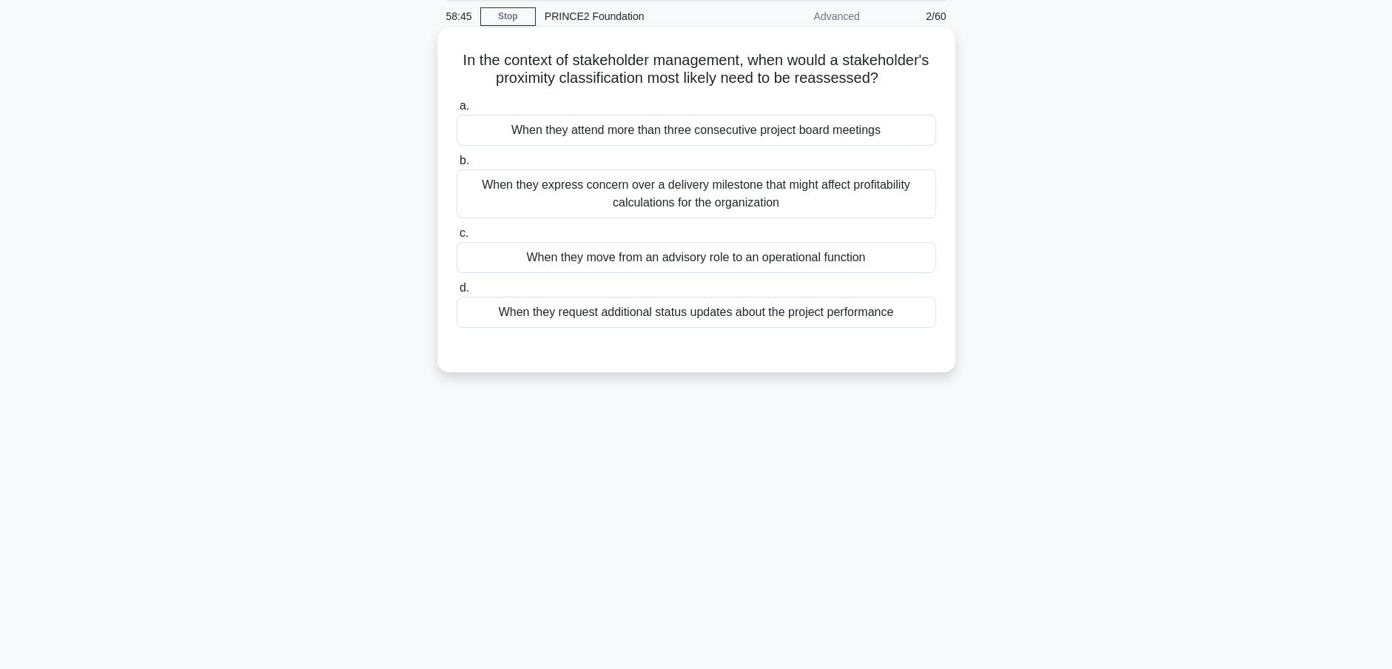
click at [557, 197] on div "When they express concern over a delivery milestone that might affect profitabi…" at bounding box center [697, 193] width 480 height 49
click at [457, 166] on input "b. When they express concern over a delivery milestone that might affect profit…" at bounding box center [457, 161] width 0 height 10
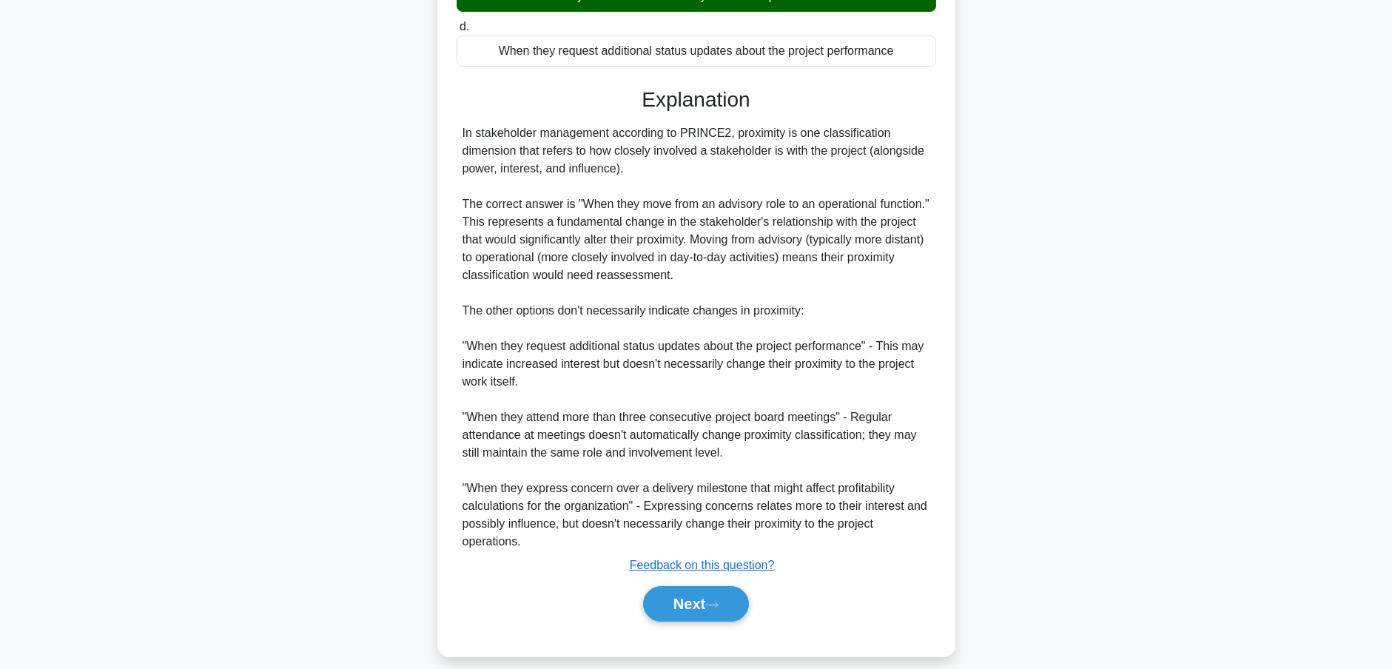
scroll to position [335, 0]
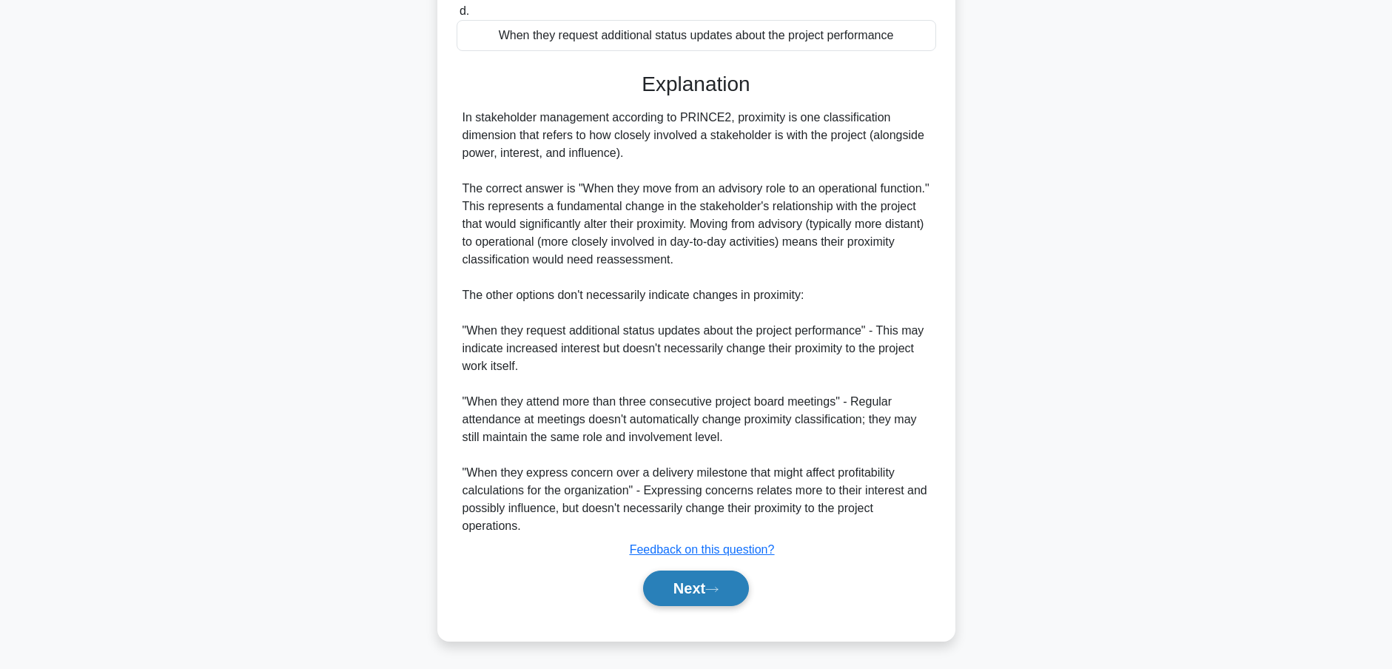
click at [690, 602] on button "Next" at bounding box center [696, 589] width 106 height 36
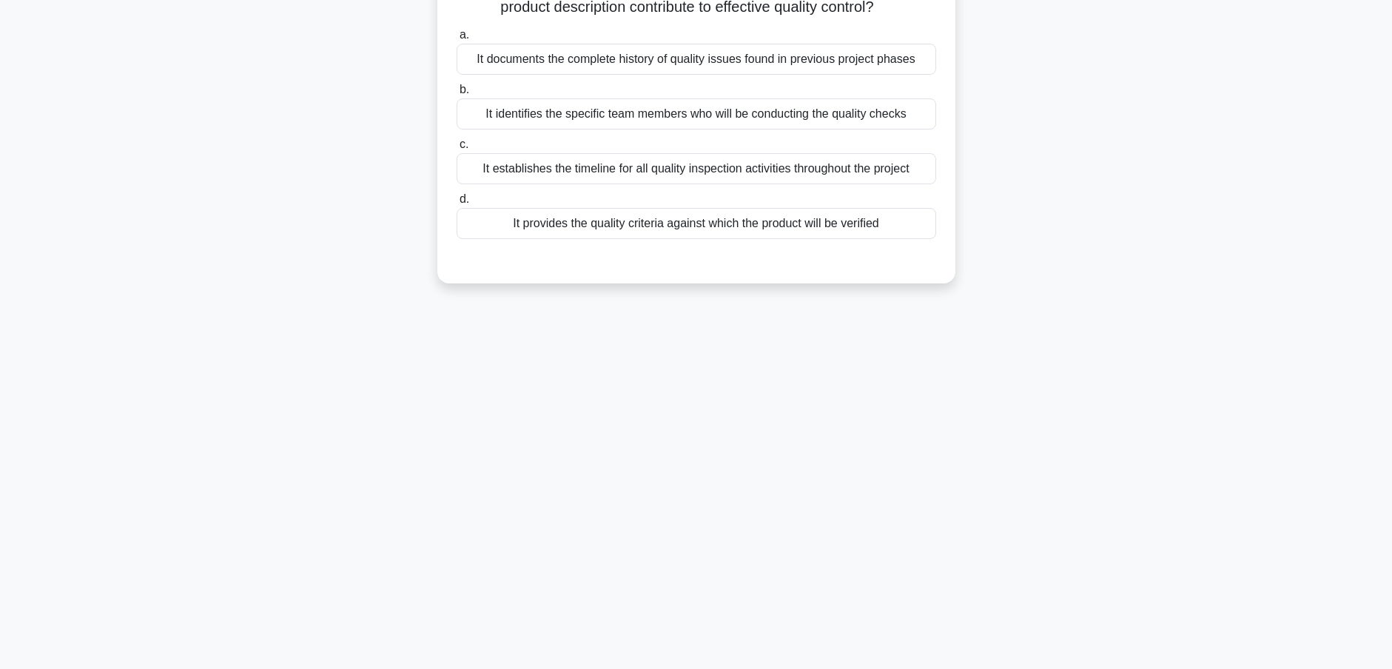
scroll to position [0, 0]
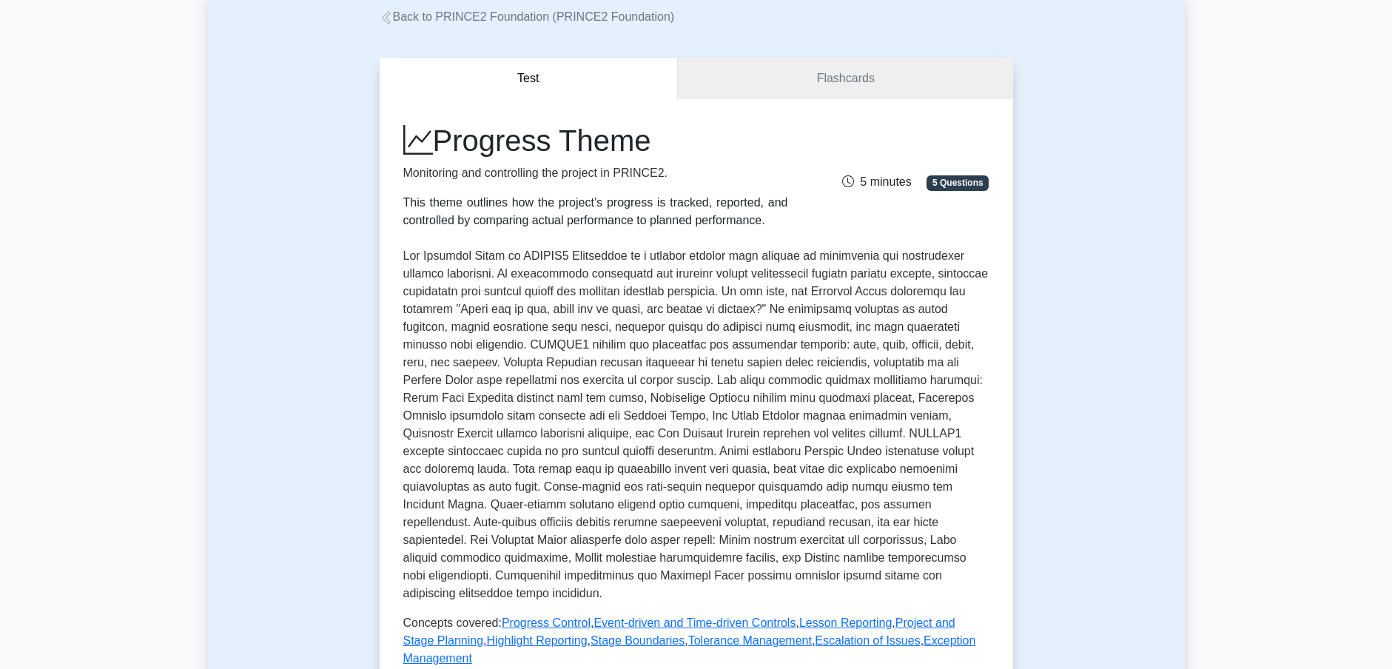
scroll to position [88, 0]
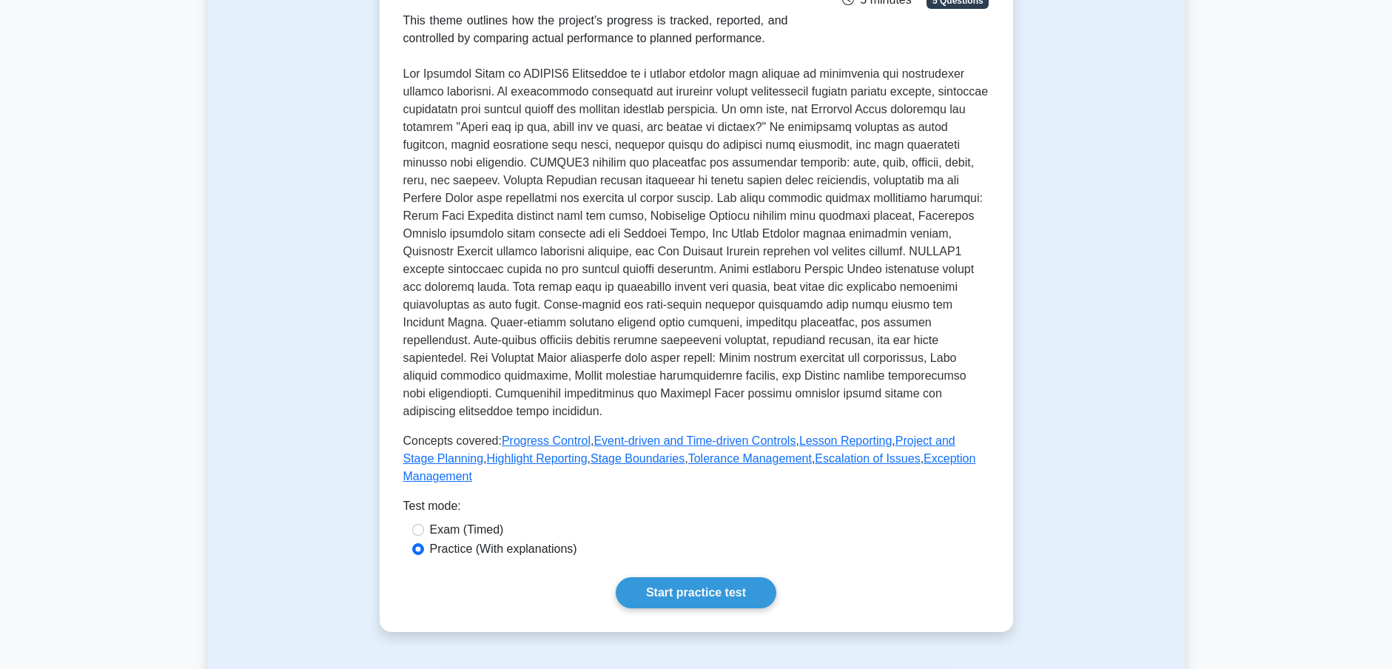
scroll to position [263, 0]
